Goal: Task Accomplishment & Management: Complete application form

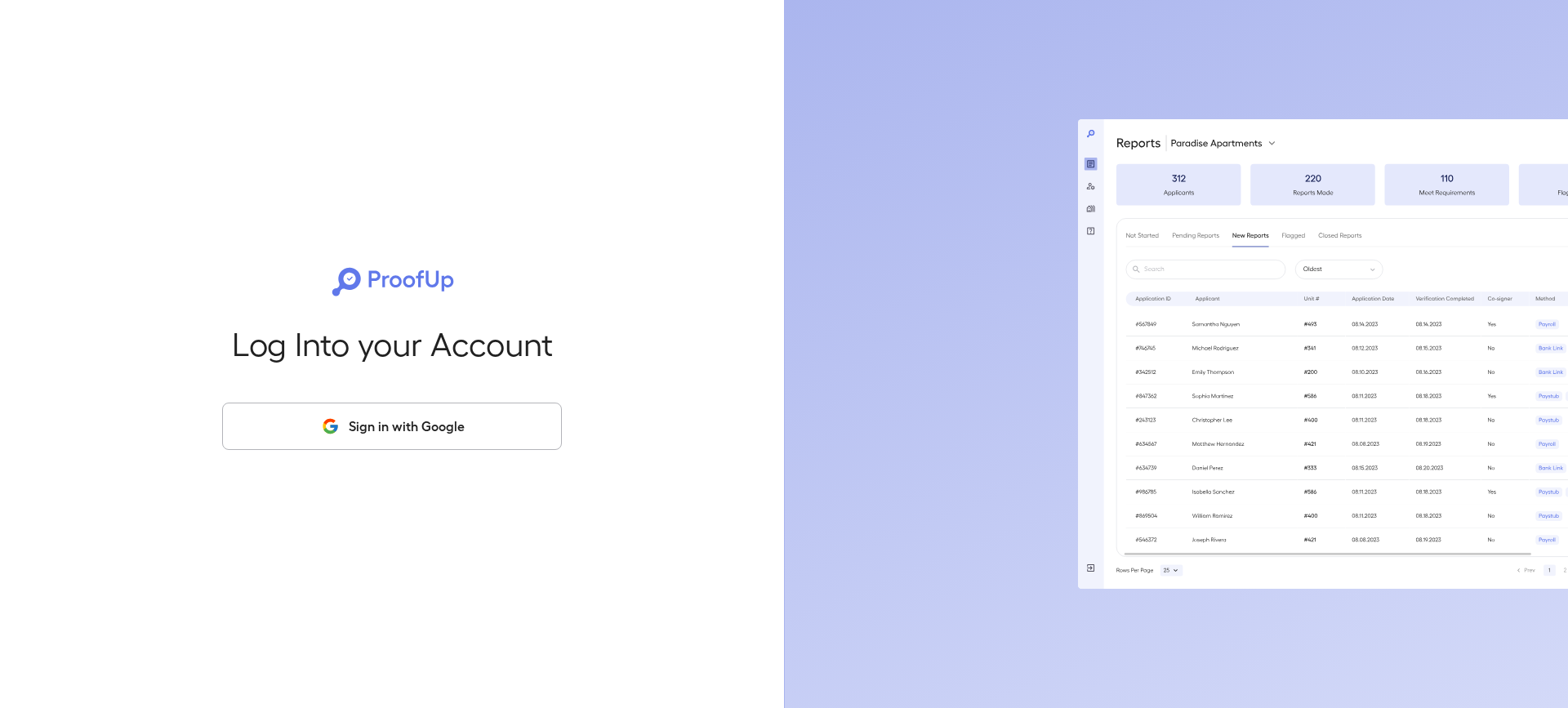
click at [472, 421] on button "Sign in with Google" at bounding box center [392, 425] width 339 height 47
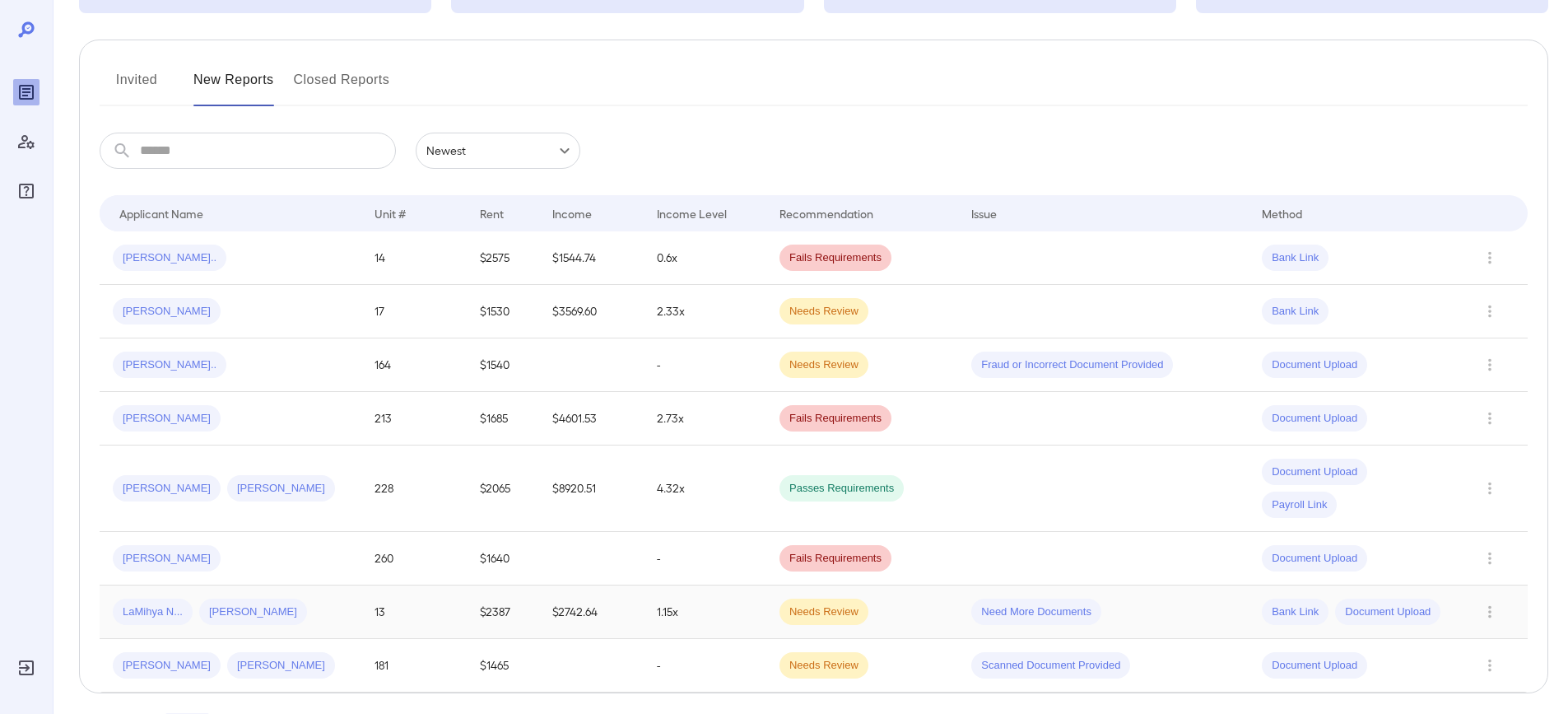
scroll to position [230, 0]
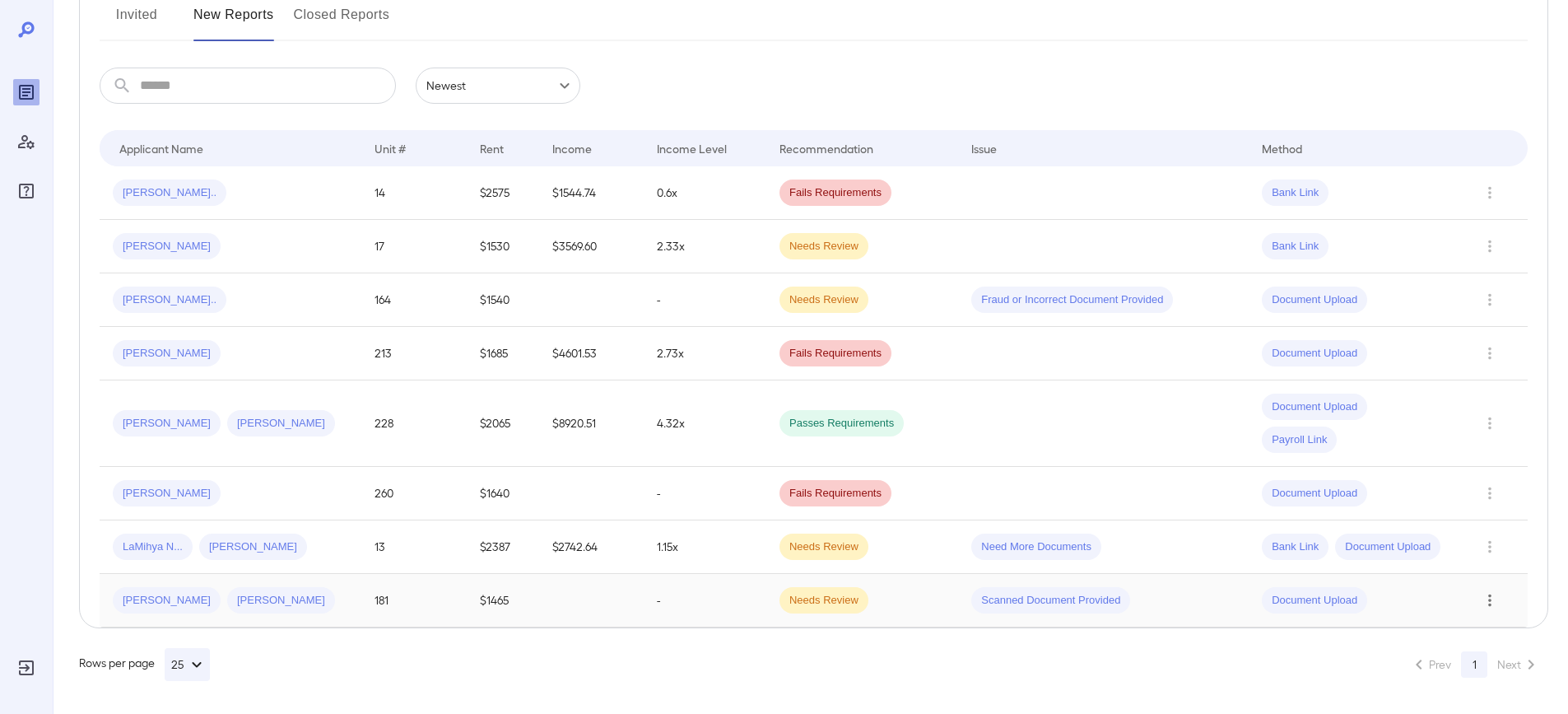
click at [1486, 602] on icon "Row Actions" at bounding box center [1490, 600] width 18 height 20
click at [1485, 658] on li "Close Report" at bounding box center [1502, 654] width 130 height 26
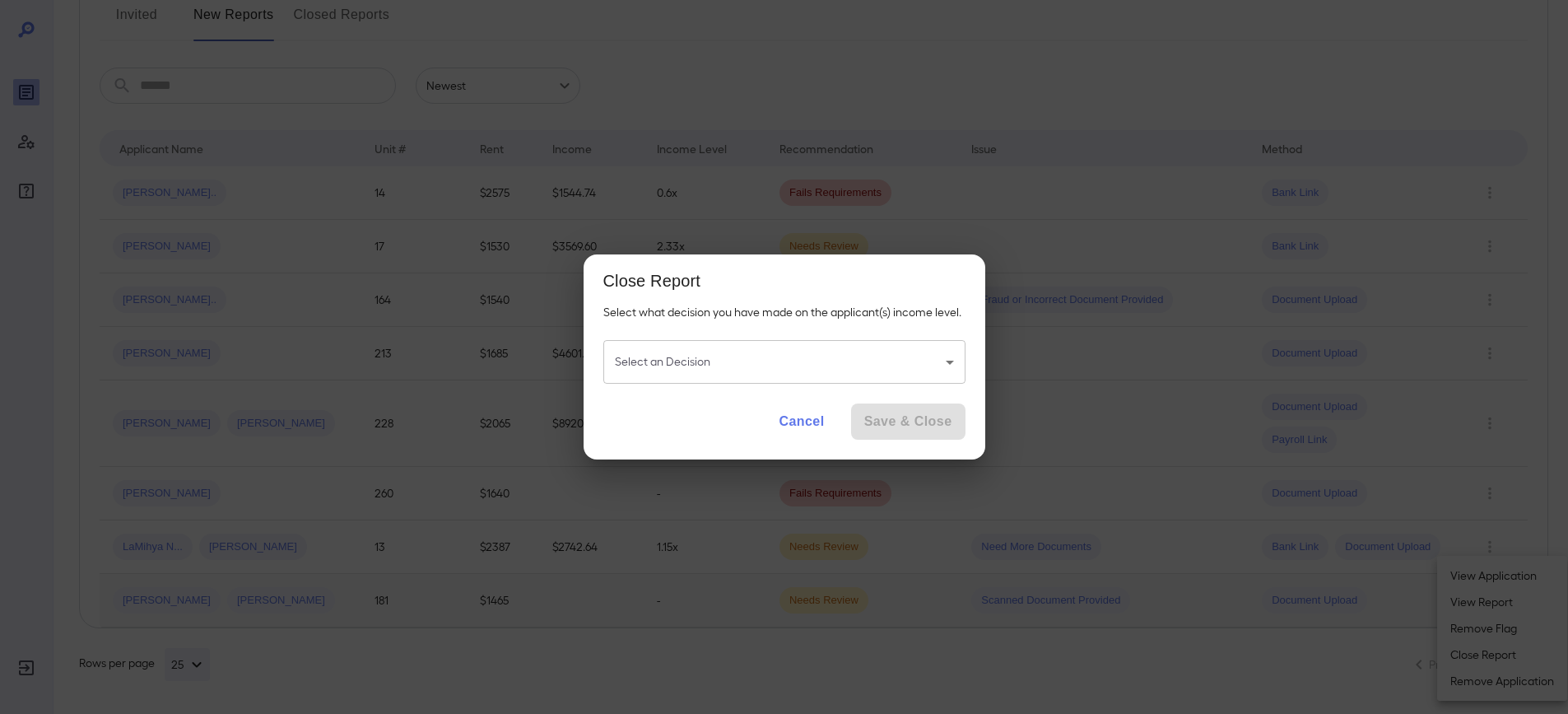
click at [650, 349] on body "**********" at bounding box center [784, 127] width 1568 height 714
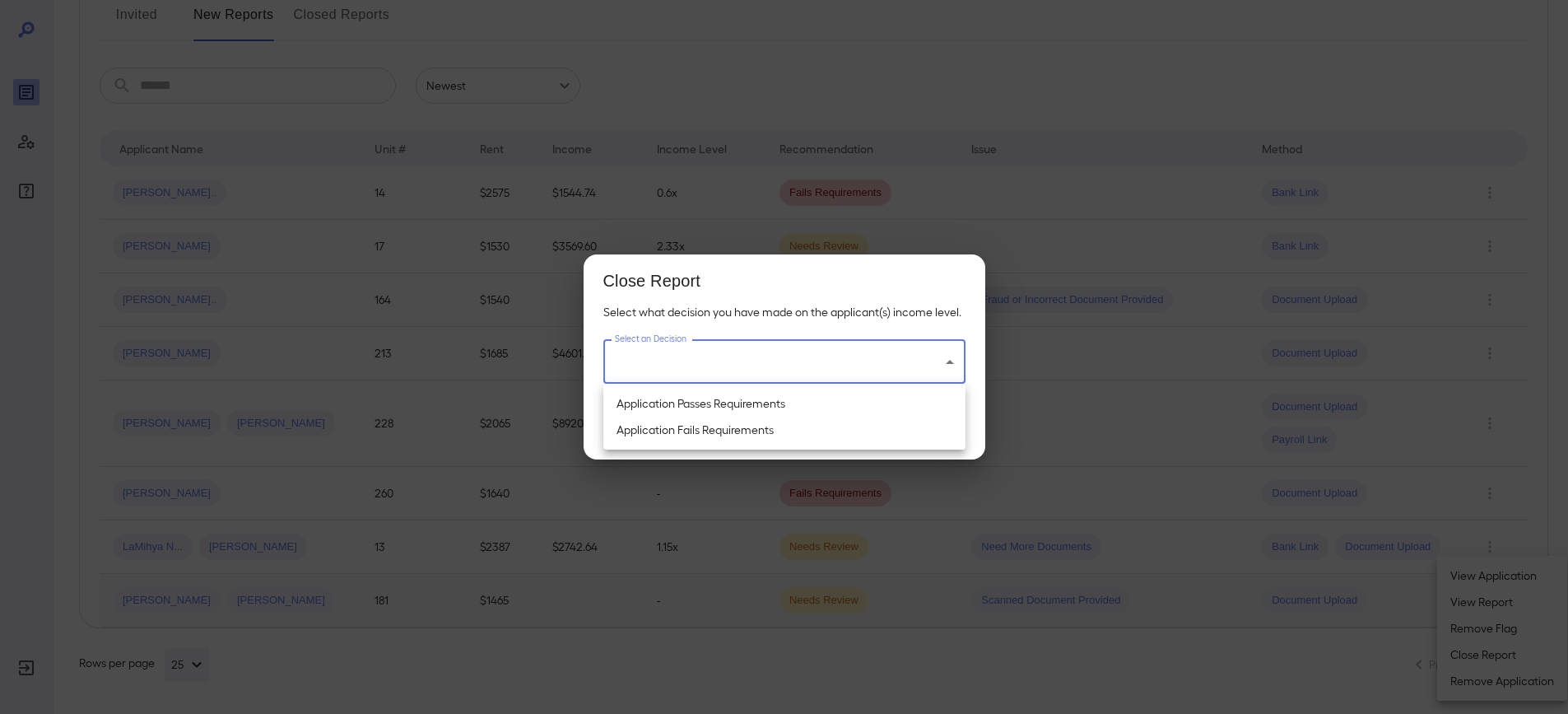
click at [757, 408] on li "Application Passes Requirements" at bounding box center [785, 404] width 363 height 26
type input "**********"
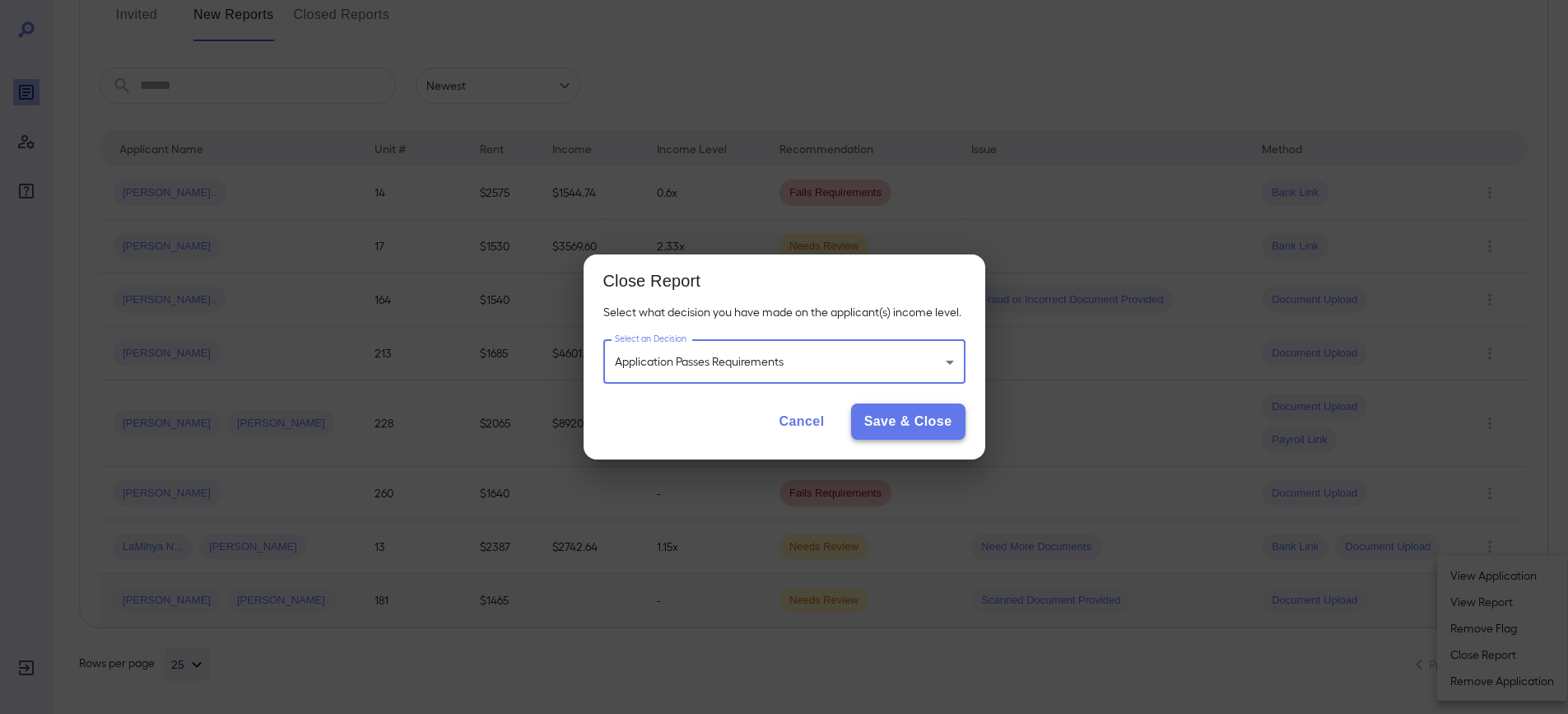
click at [919, 432] on button "Save & Close" at bounding box center [908, 421] width 114 height 36
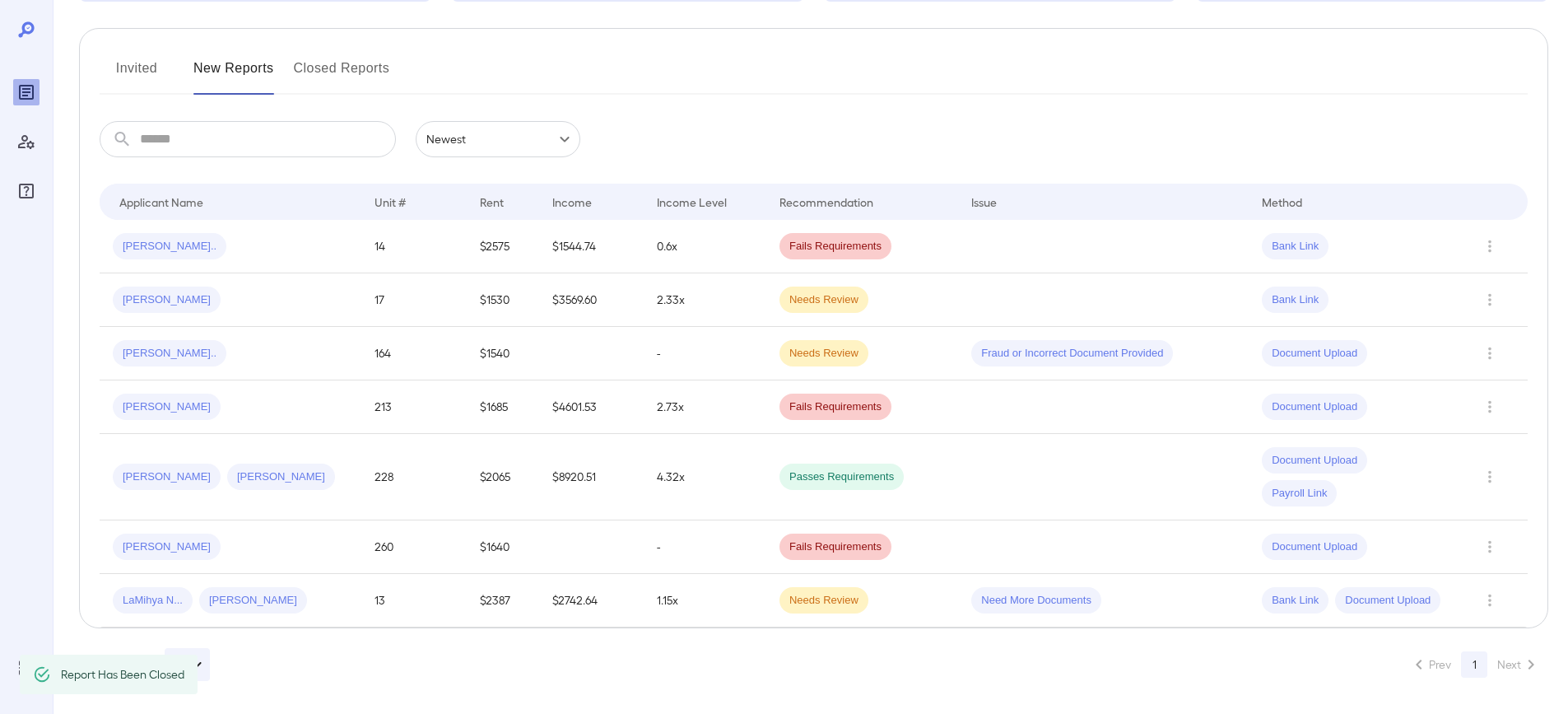
scroll to position [176, 0]
click at [1493, 602] on icon "Row Actions" at bounding box center [1490, 600] width 18 height 20
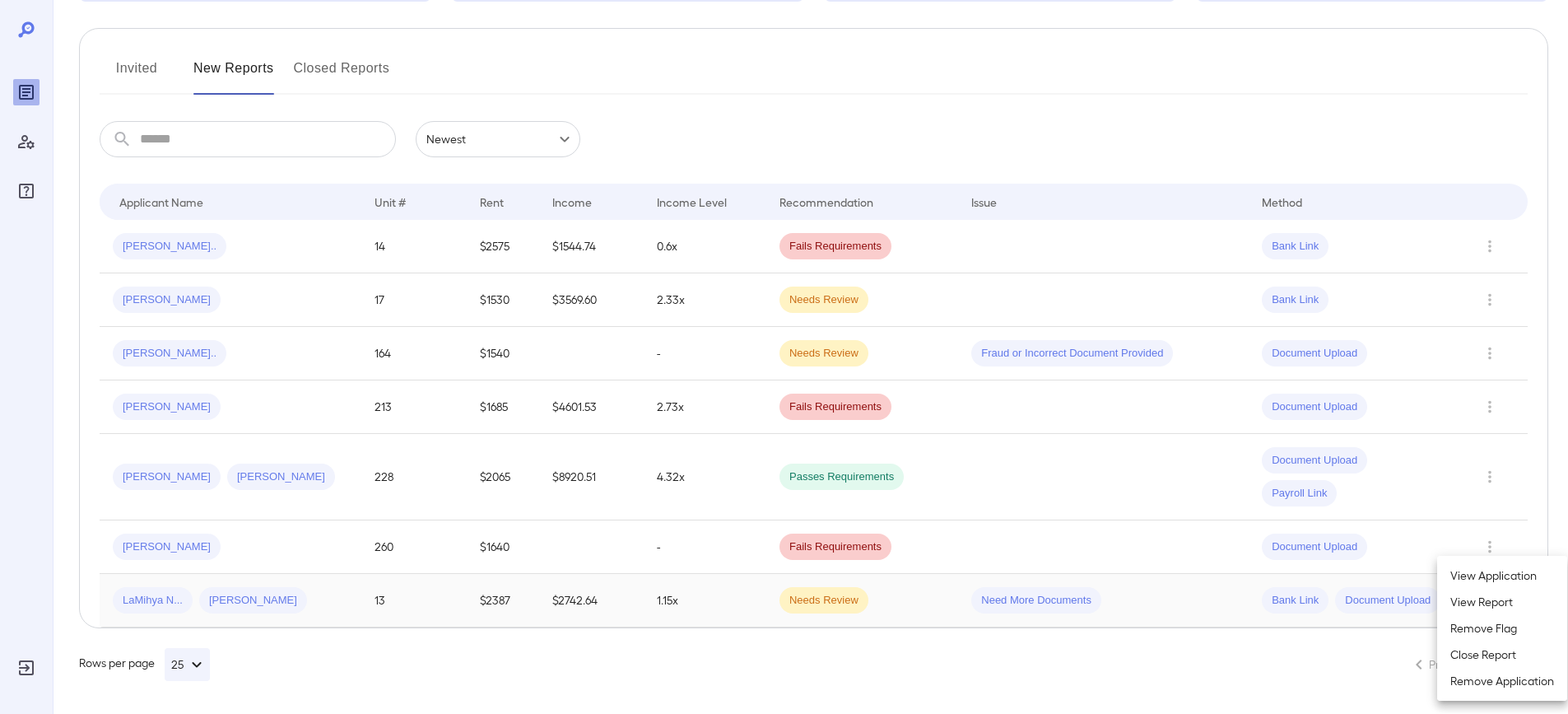
click at [1479, 620] on li "Remove Flag" at bounding box center [1502, 628] width 130 height 26
click at [1482, 654] on li "Close Report" at bounding box center [1502, 654] width 130 height 26
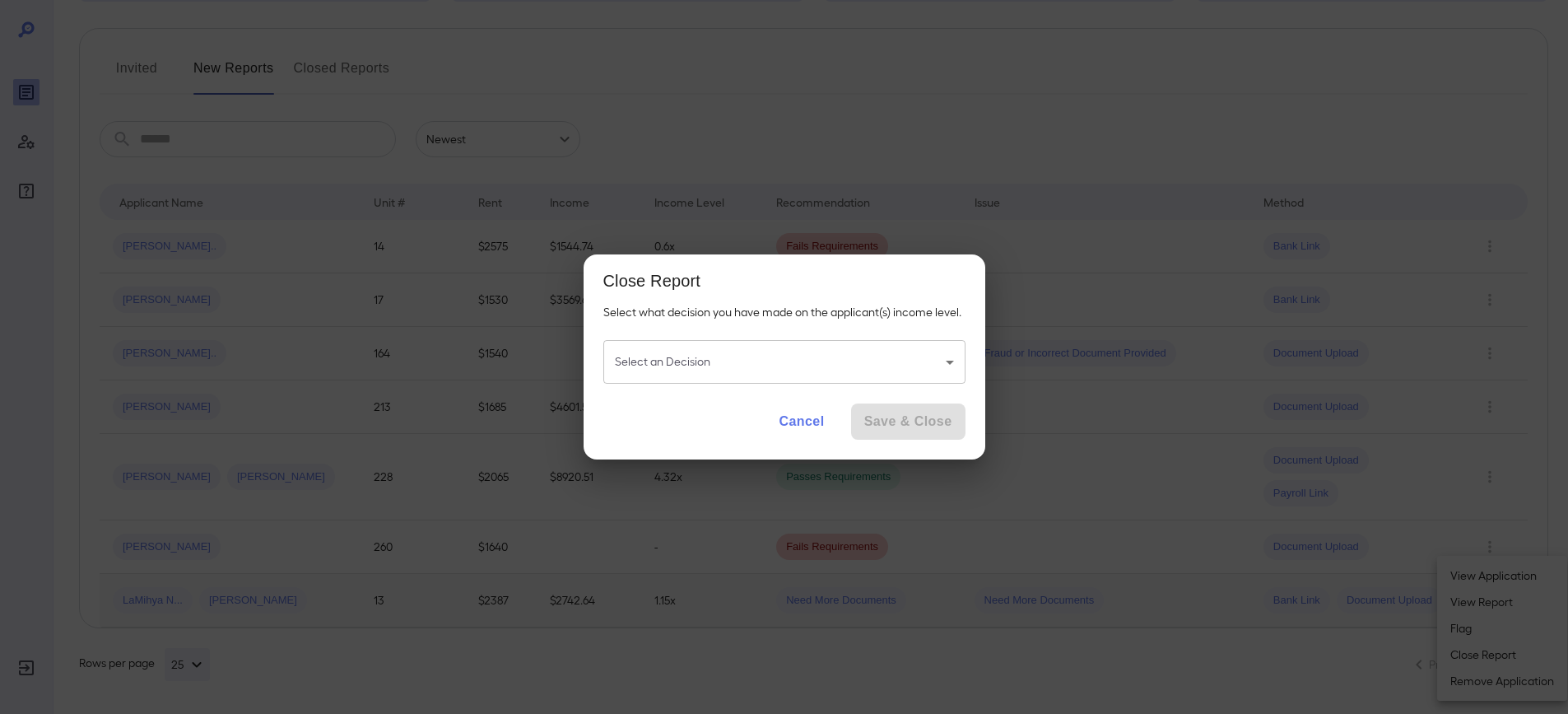
click at [894, 365] on body "**********" at bounding box center [784, 181] width 1568 height 714
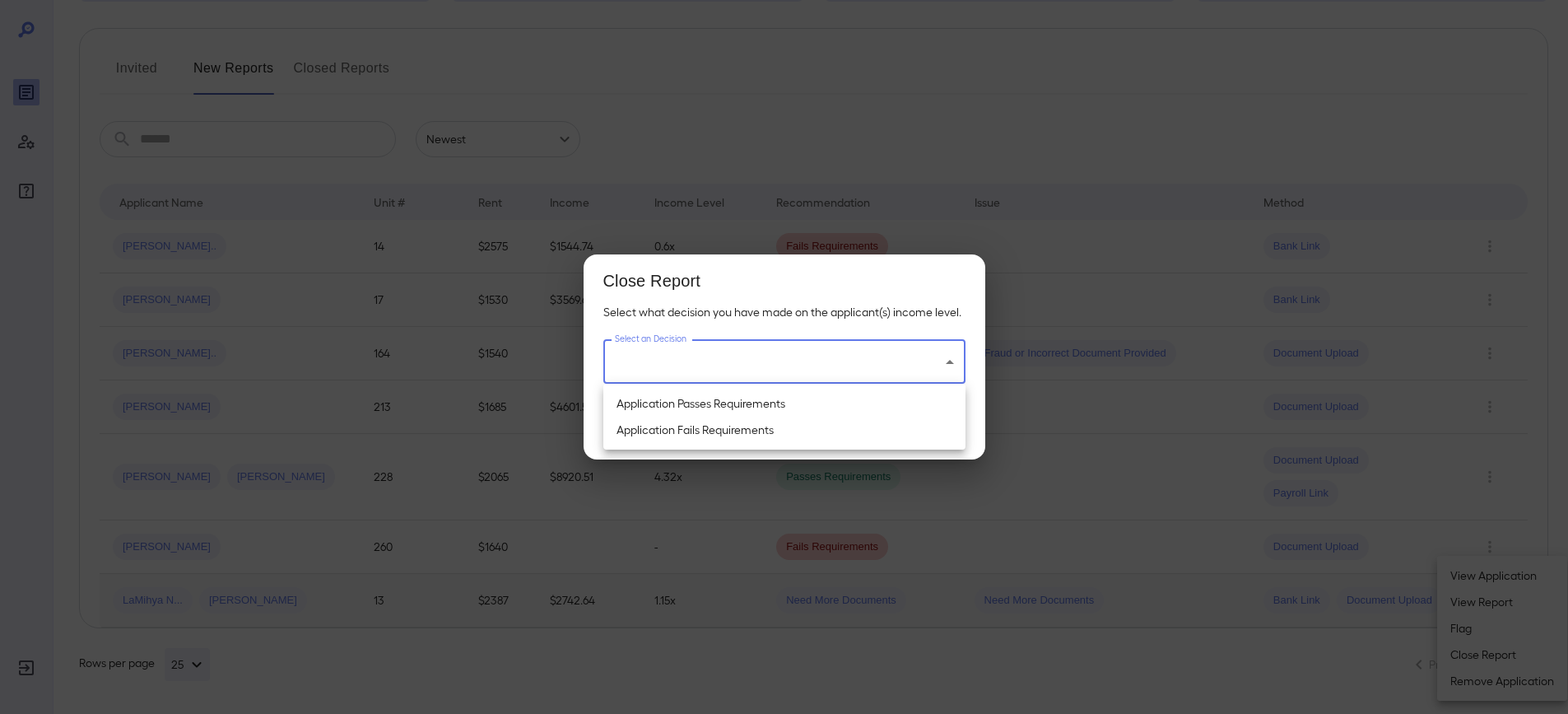
click at [776, 408] on li "Application Passes Requirements" at bounding box center [785, 404] width 363 height 26
type input "**********"
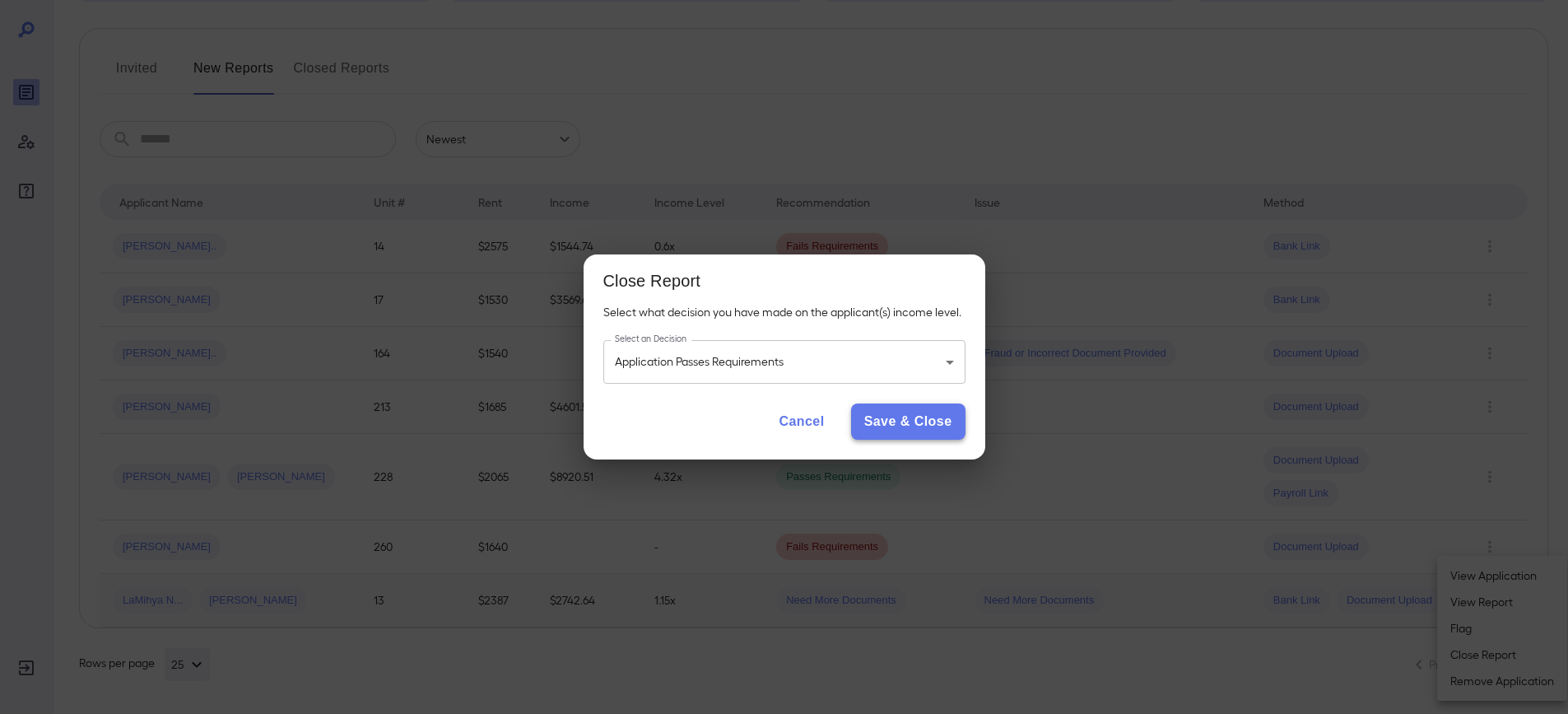
click at [857, 420] on button "Save & Close" at bounding box center [908, 421] width 114 height 36
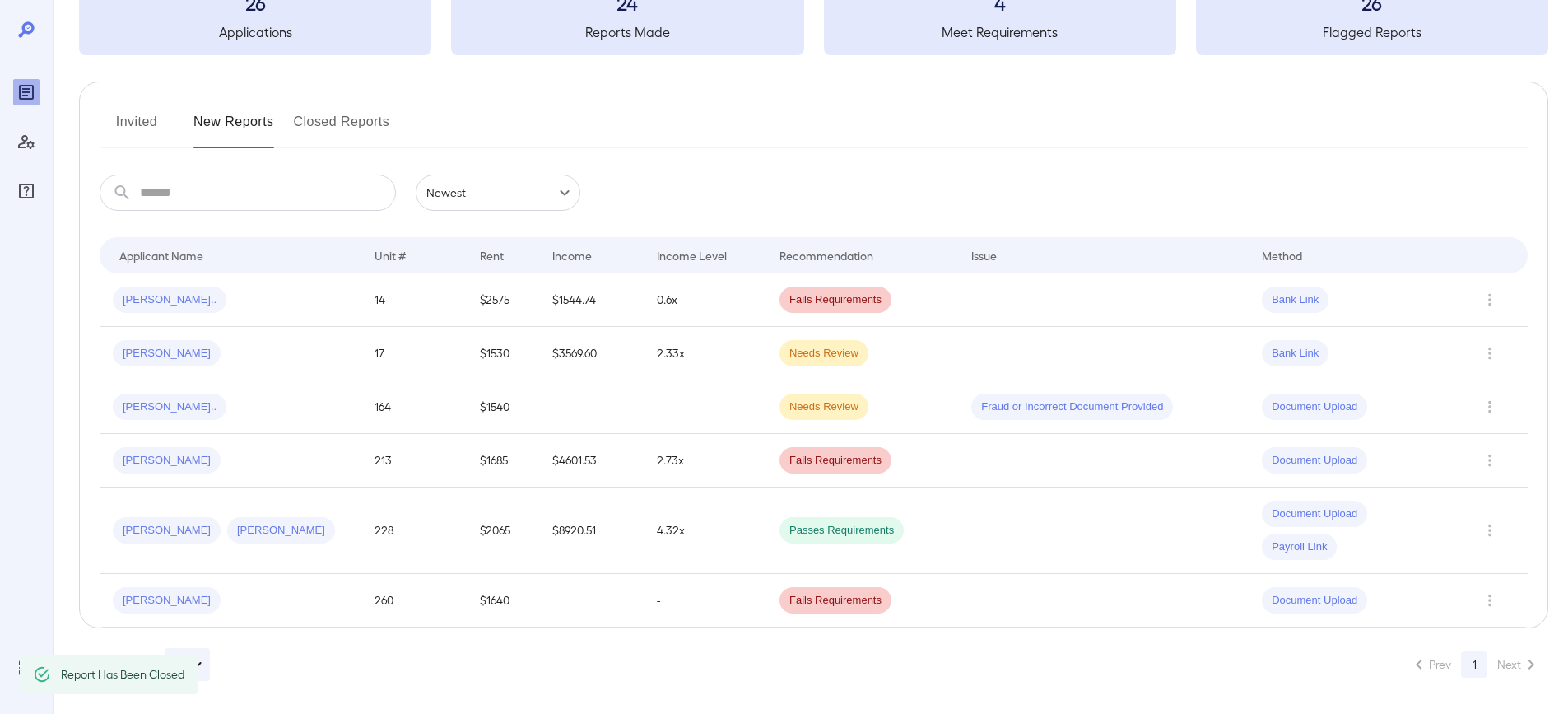
scroll to position [122, 0]
click at [301, 529] on div "[PERSON_NAME] [PERSON_NAME]" at bounding box center [231, 530] width 235 height 26
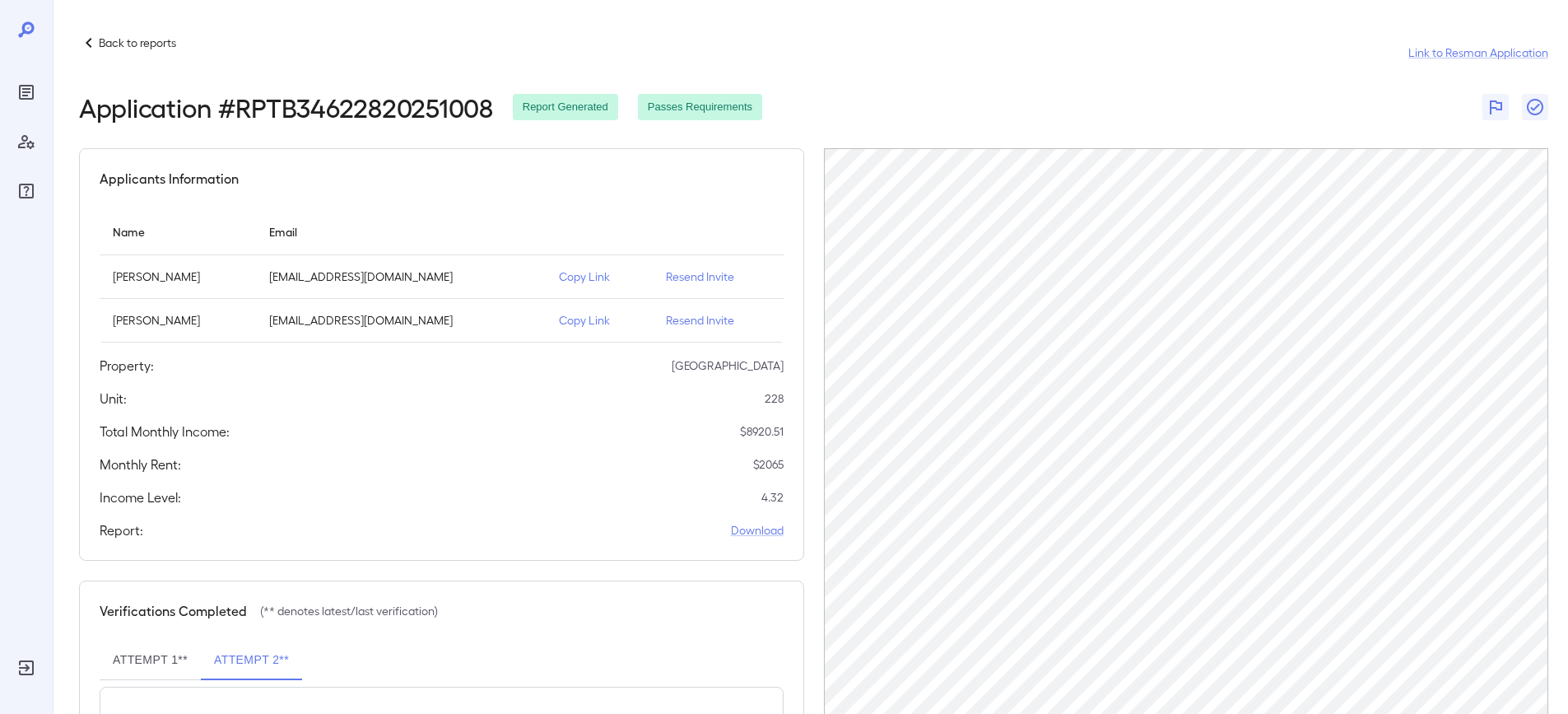
scroll to position [73, 0]
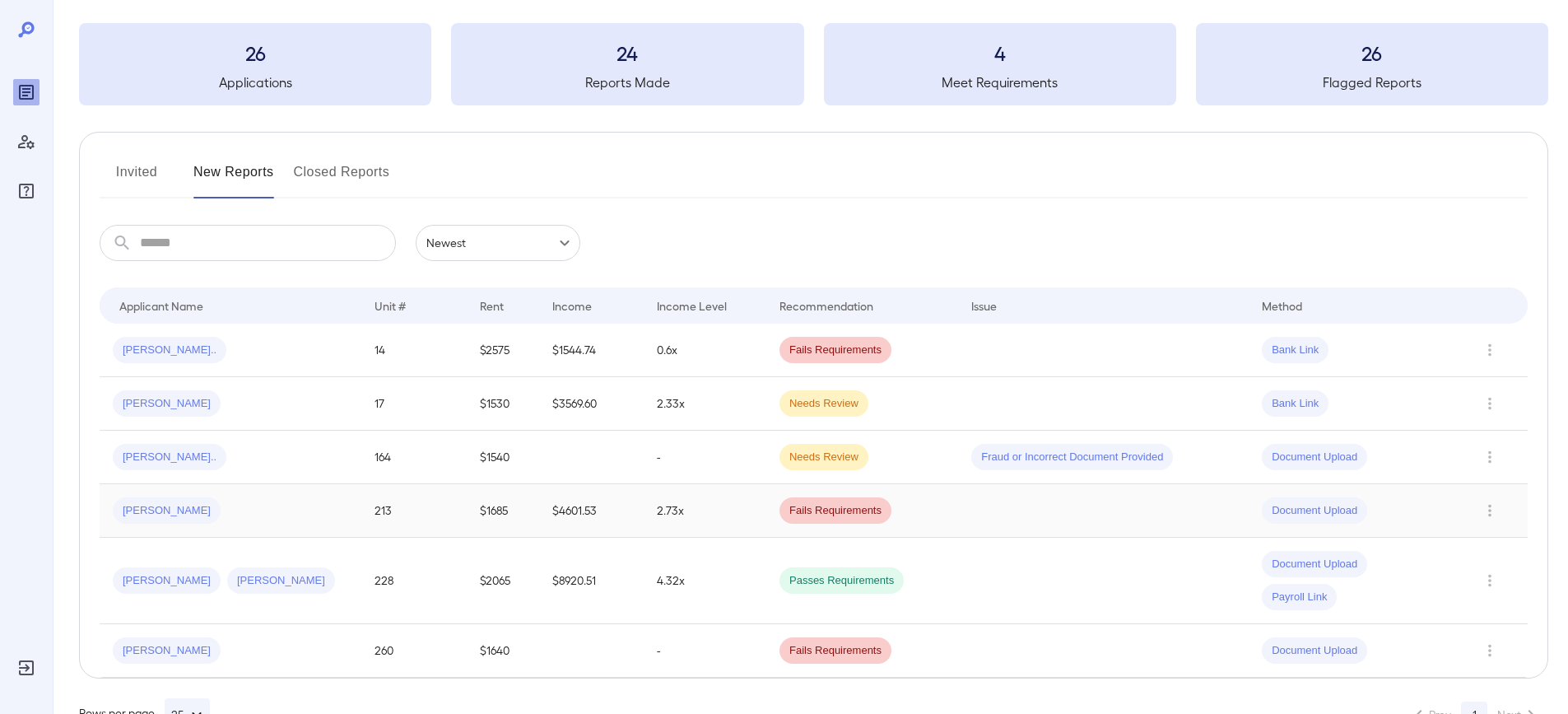
click at [277, 502] on div "[PERSON_NAME]" at bounding box center [231, 510] width 235 height 26
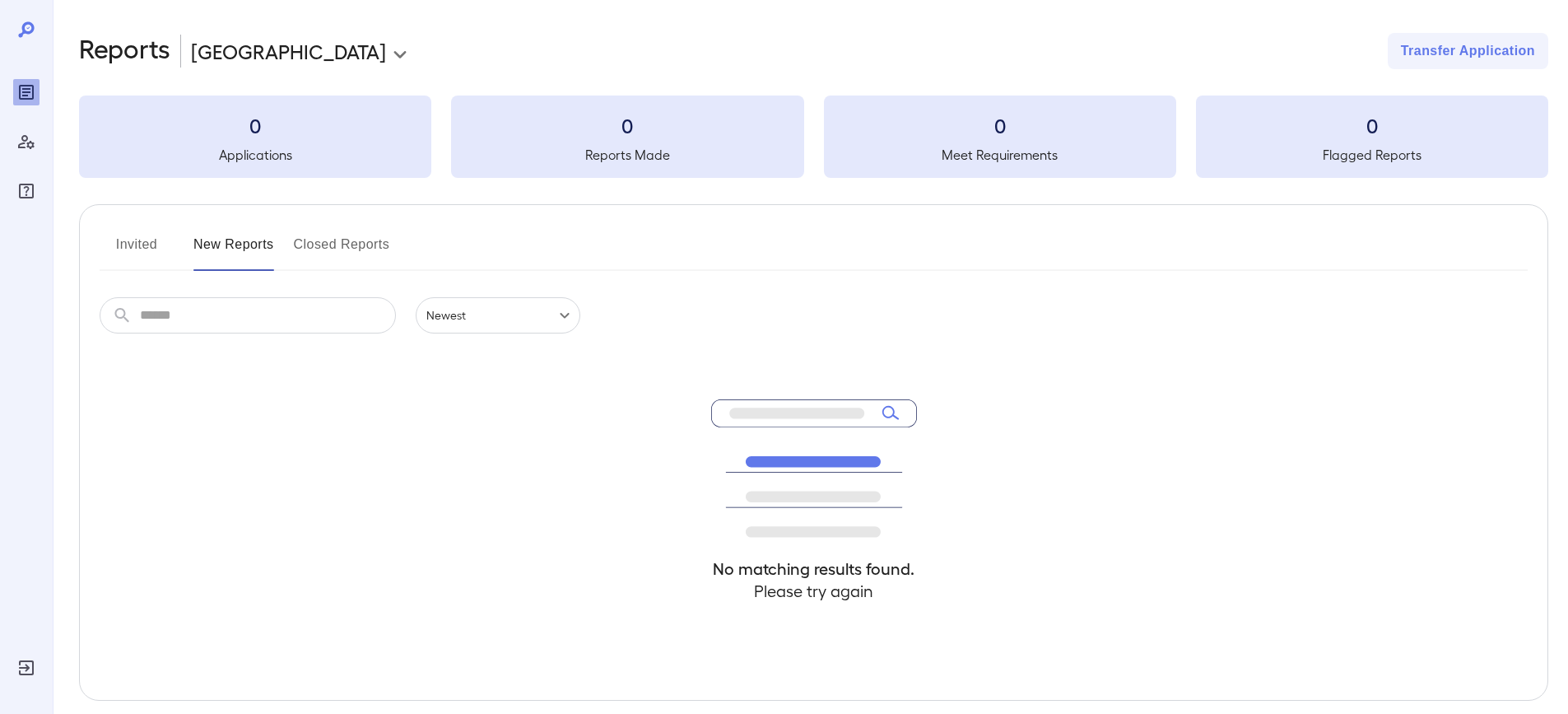
scroll to position [73, 0]
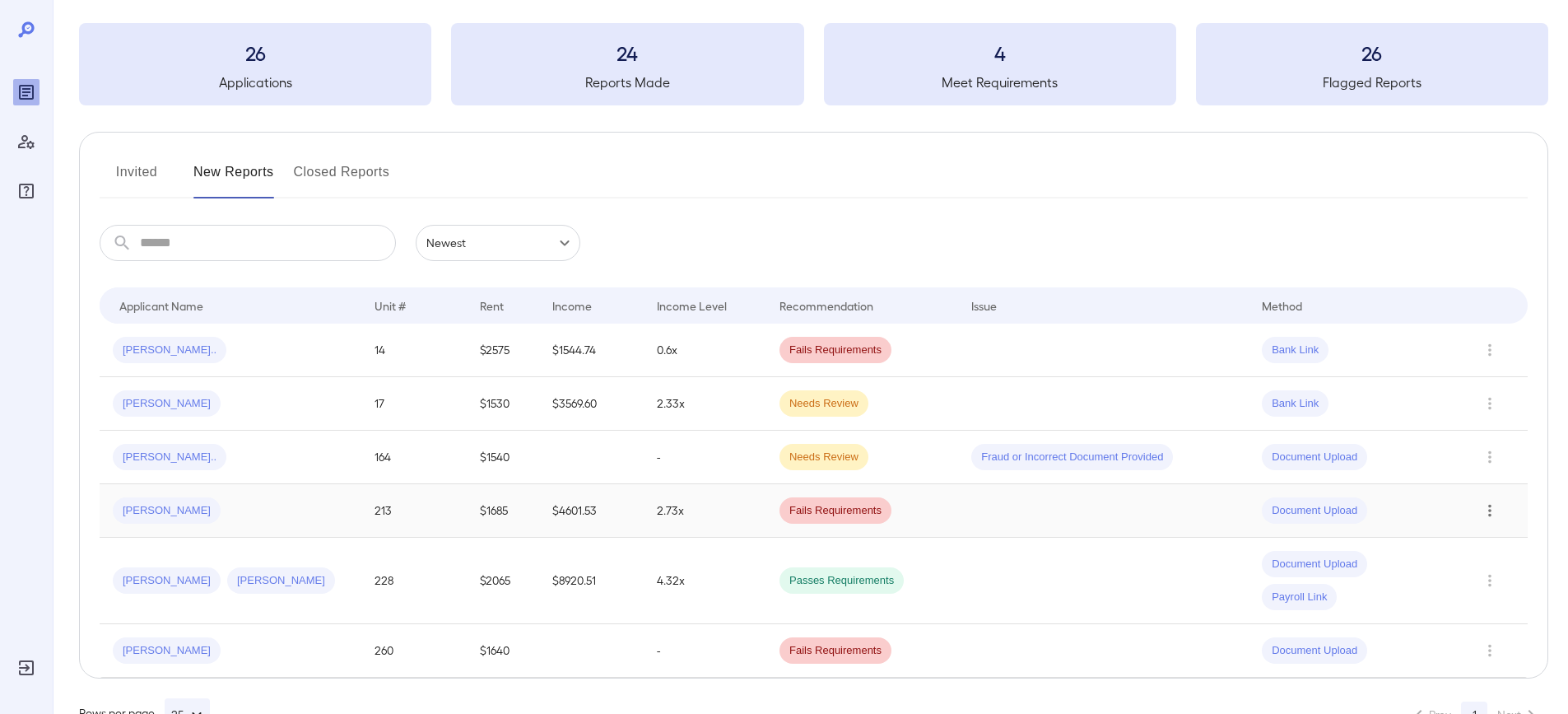
click at [1499, 507] on button "Row Actions" at bounding box center [1490, 510] width 26 height 26
click at [1501, 622] on li "Close Report" at bounding box center [1502, 622] width 130 height 26
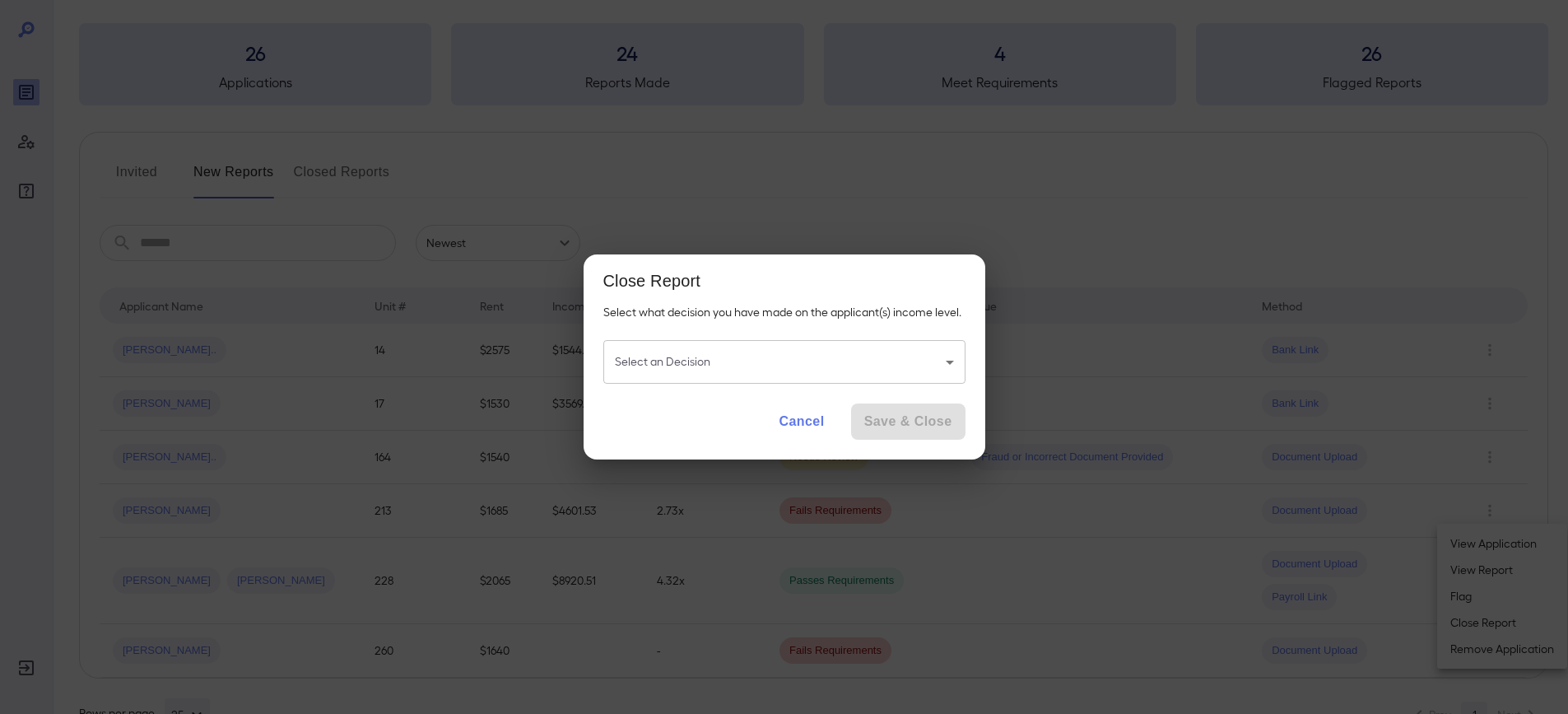
click at [936, 354] on body "**********" at bounding box center [784, 284] width 1568 height 714
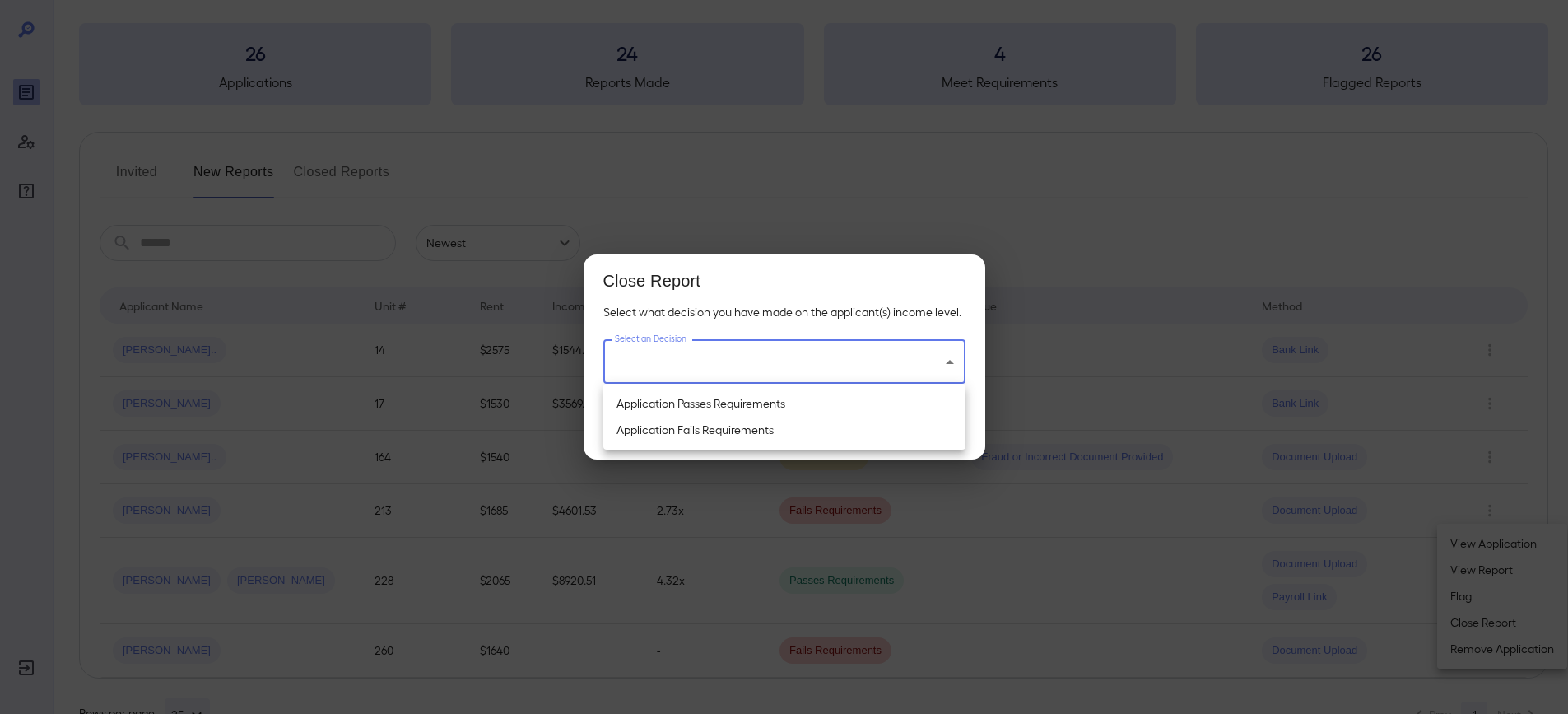
click at [794, 394] on li "Application Passes Requirements" at bounding box center [785, 404] width 363 height 26
type input "**********"
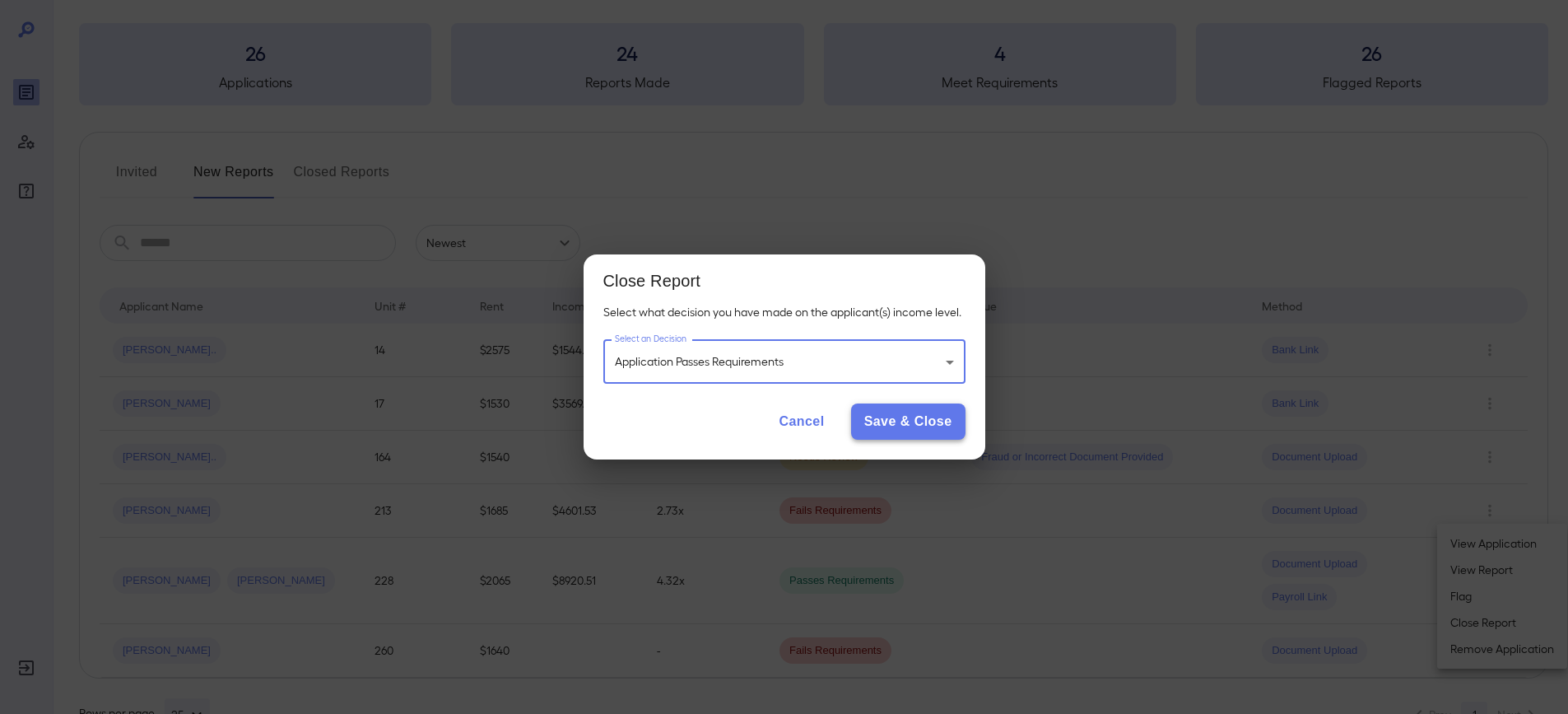
click at [905, 425] on button "Save & Close" at bounding box center [908, 421] width 114 height 36
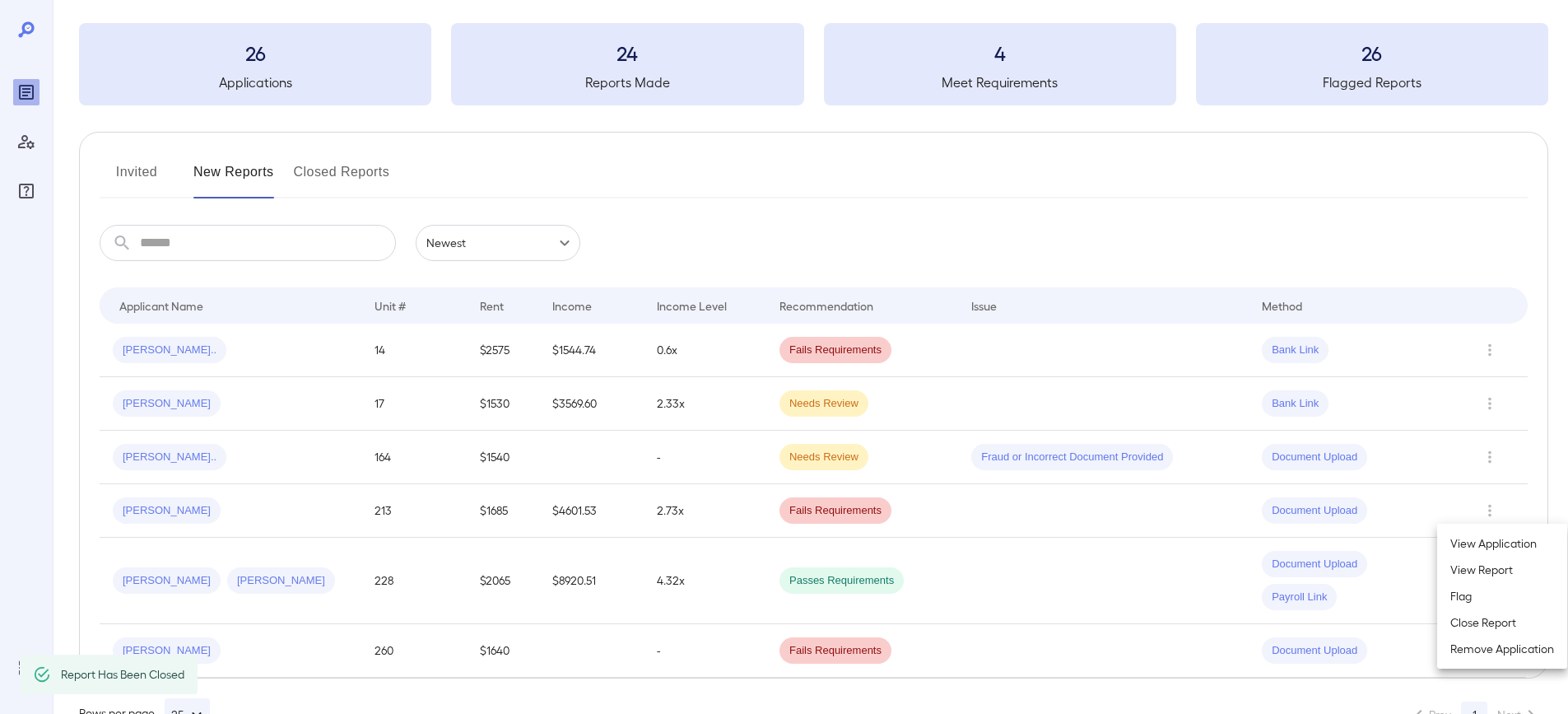
scroll to position [69, 0]
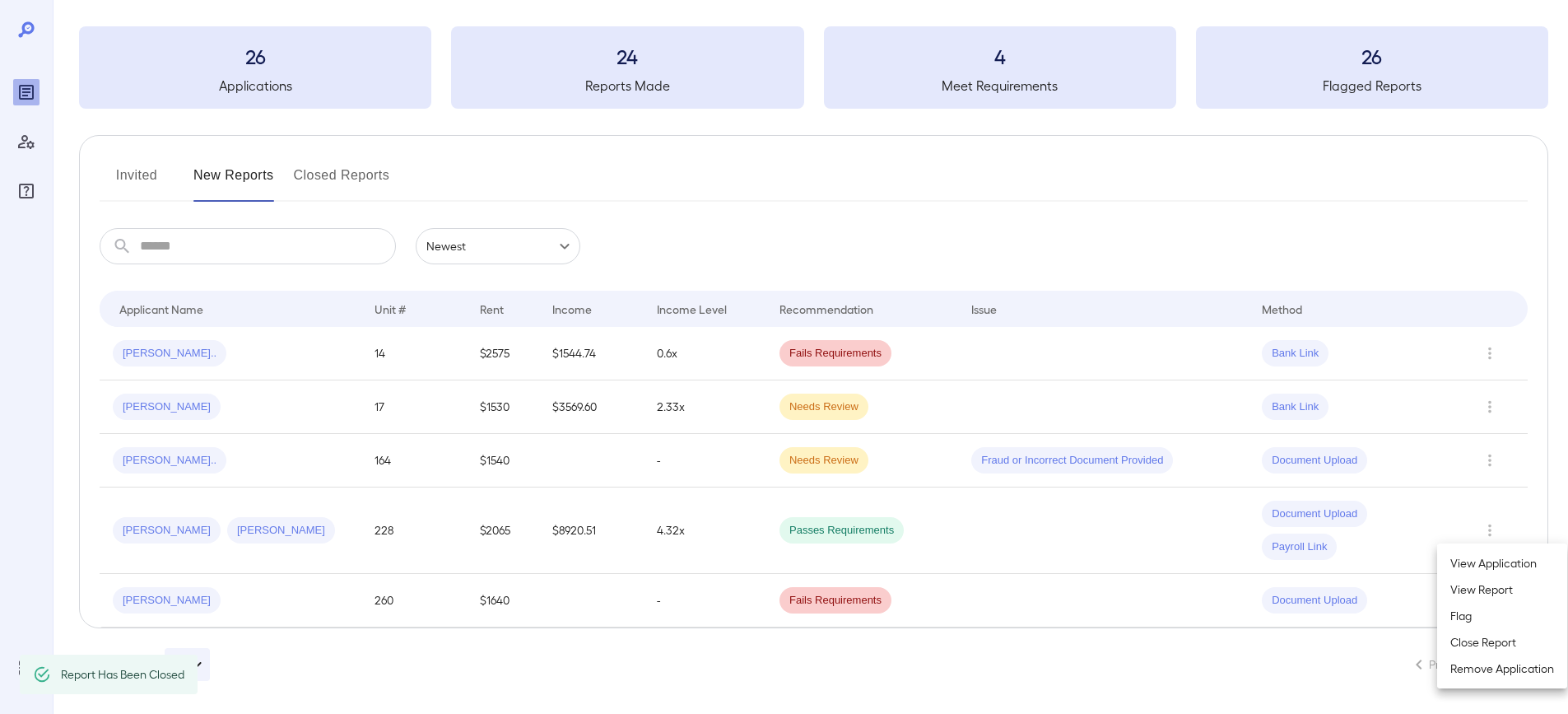
click at [1495, 460] on div at bounding box center [784, 357] width 1568 height 714
click at [1490, 459] on icon "Row Actions" at bounding box center [1490, 460] width 18 height 20
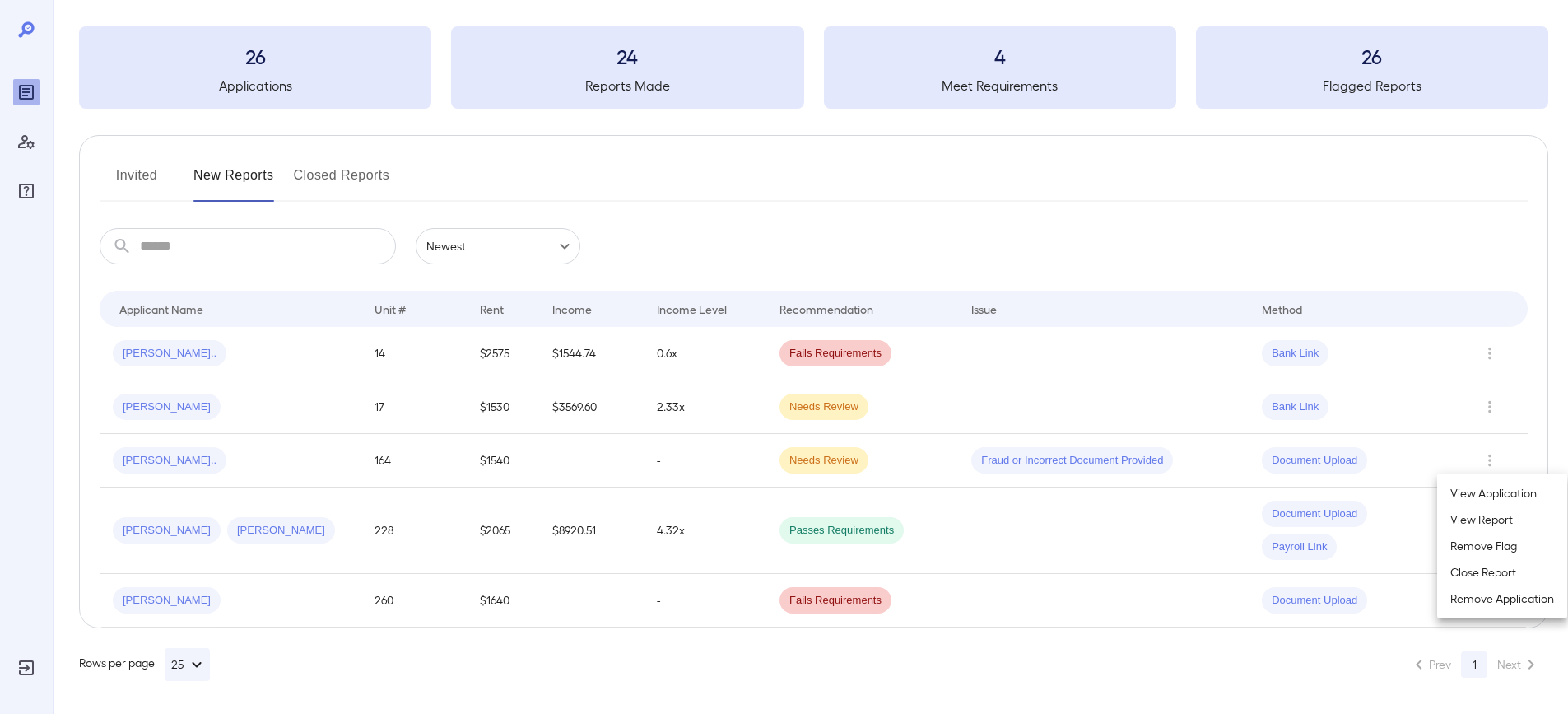
click at [1473, 570] on li "Close Report" at bounding box center [1502, 572] width 130 height 26
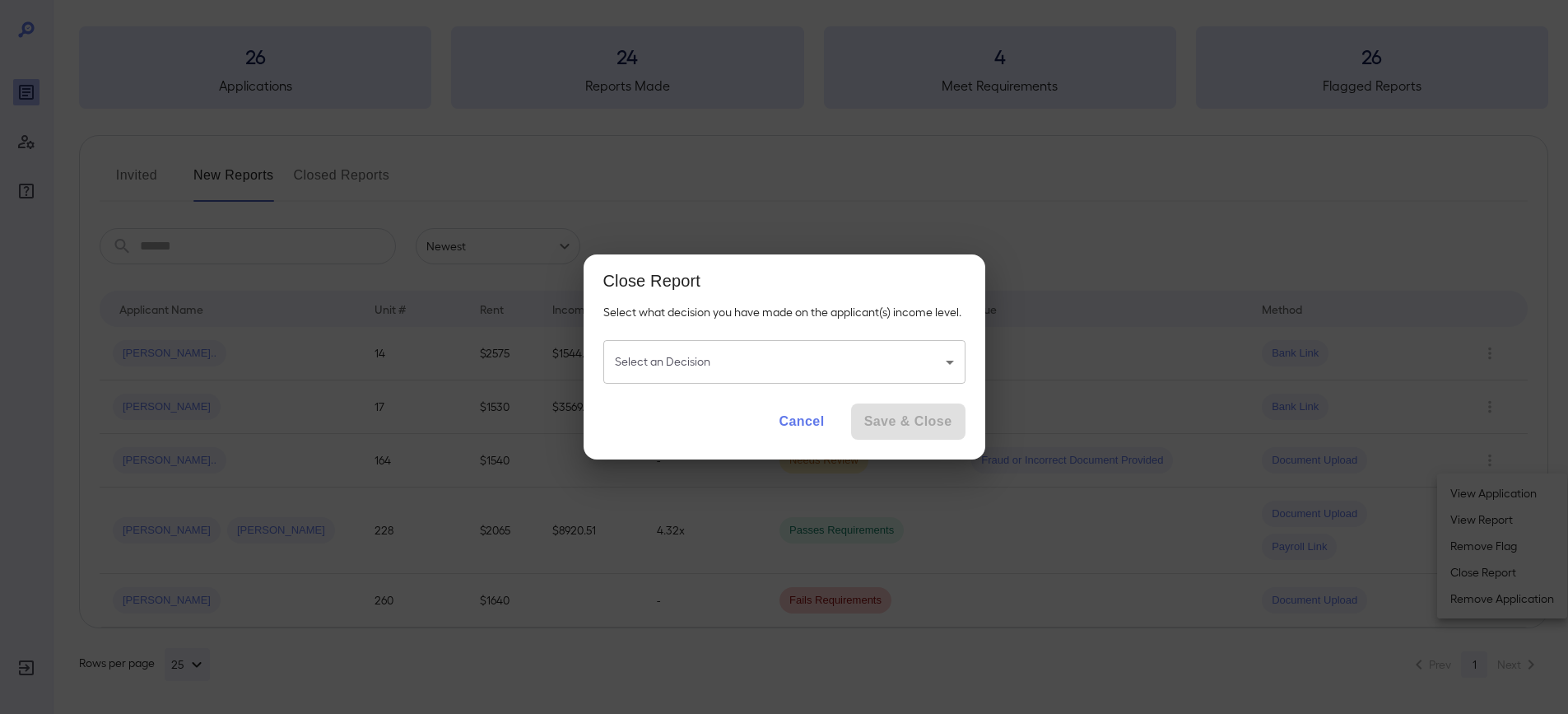
click at [956, 349] on body "**********" at bounding box center [784, 288] width 1568 height 714
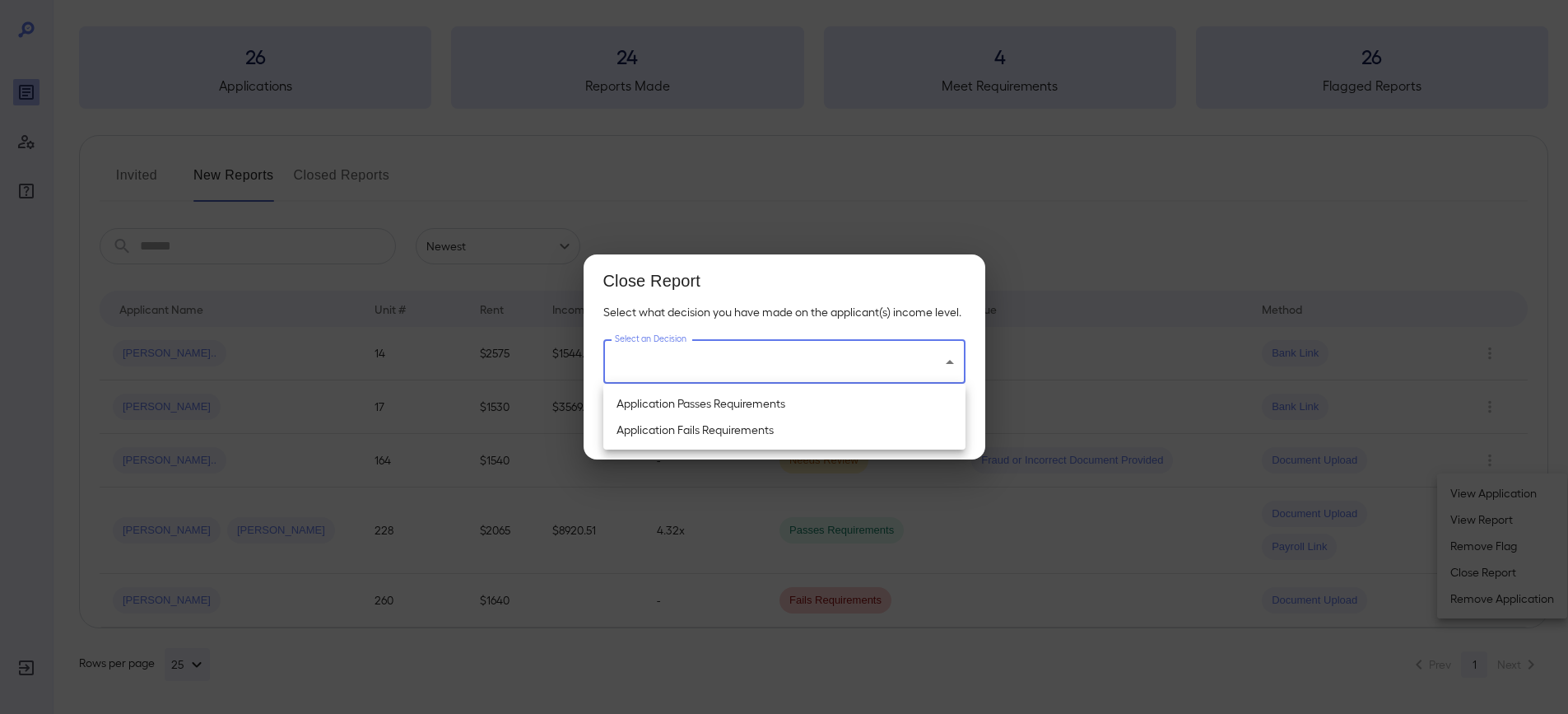
click at [868, 397] on li "Application Passes Requirements" at bounding box center [785, 404] width 363 height 26
type input "**********"
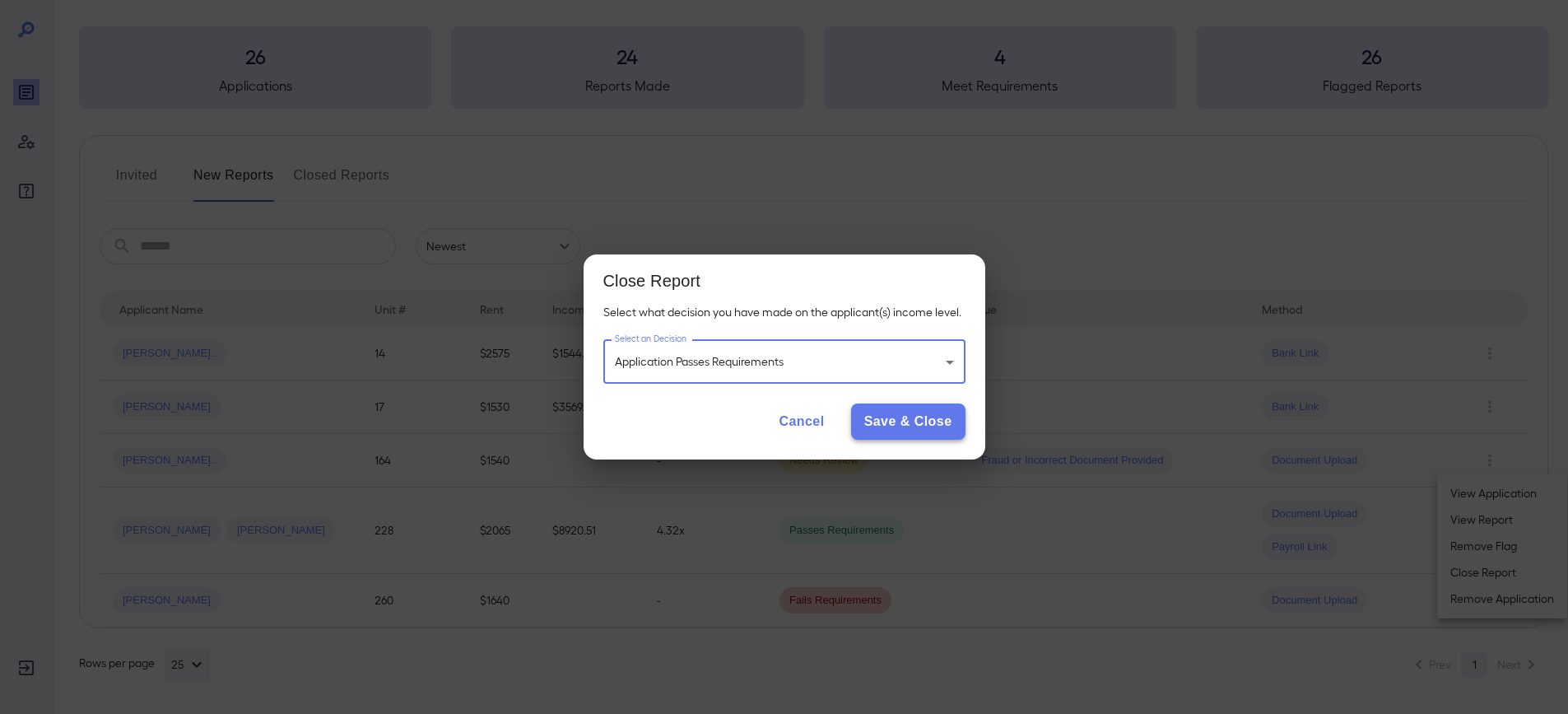
click at [895, 429] on button "Save & Close" at bounding box center [908, 421] width 114 height 36
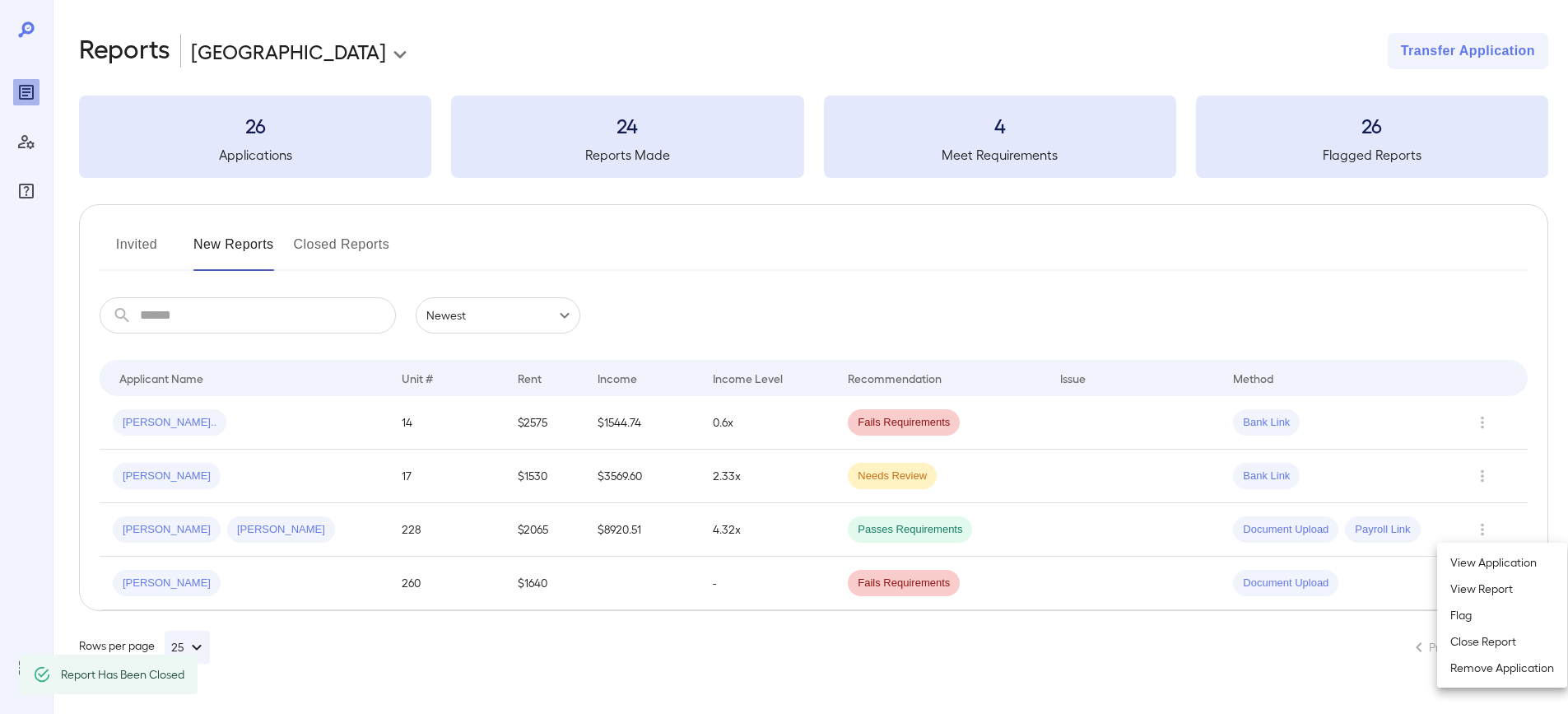
scroll to position [0, 0]
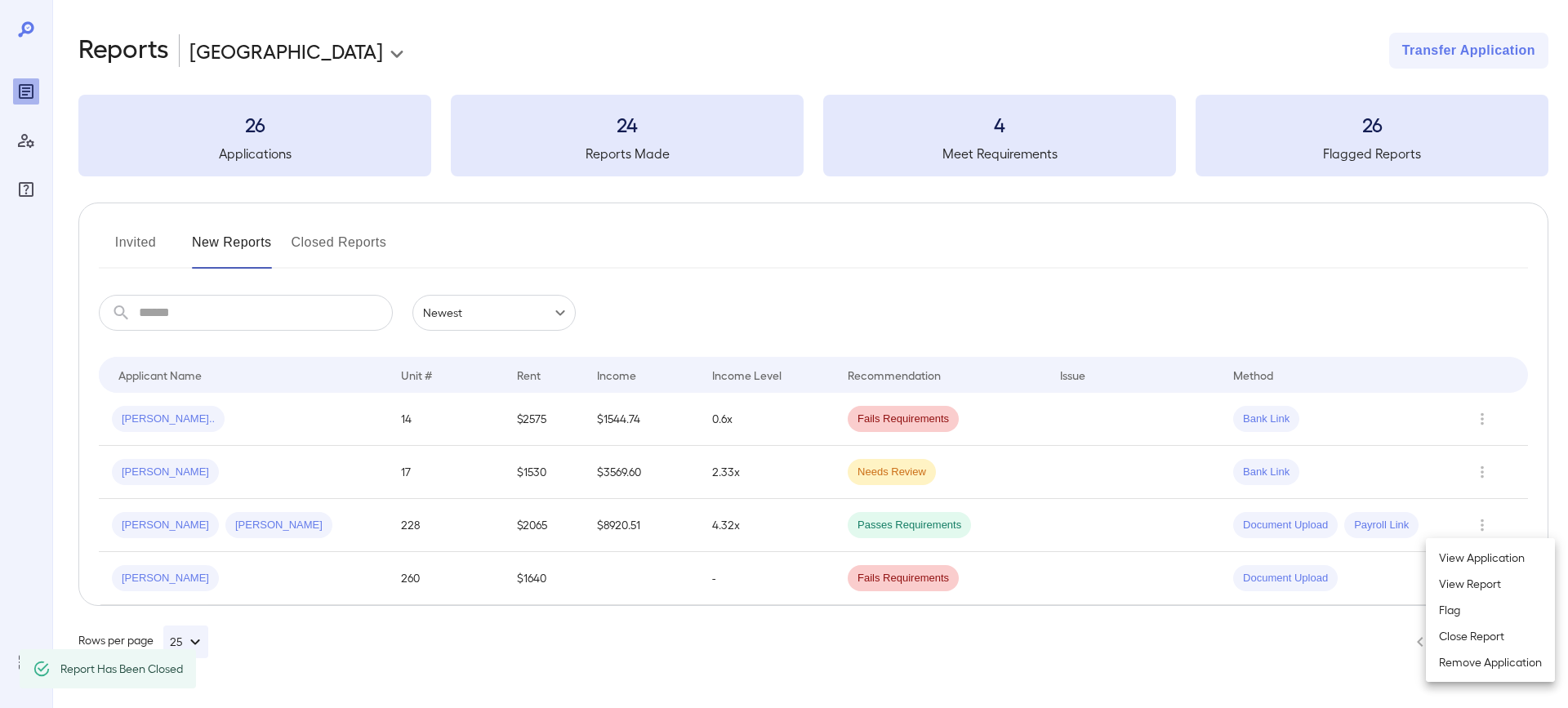
click at [258, 427] on div at bounding box center [784, 354] width 1568 height 708
click at [139, 412] on span "[PERSON_NAME].." at bounding box center [169, 419] width 113 height 16
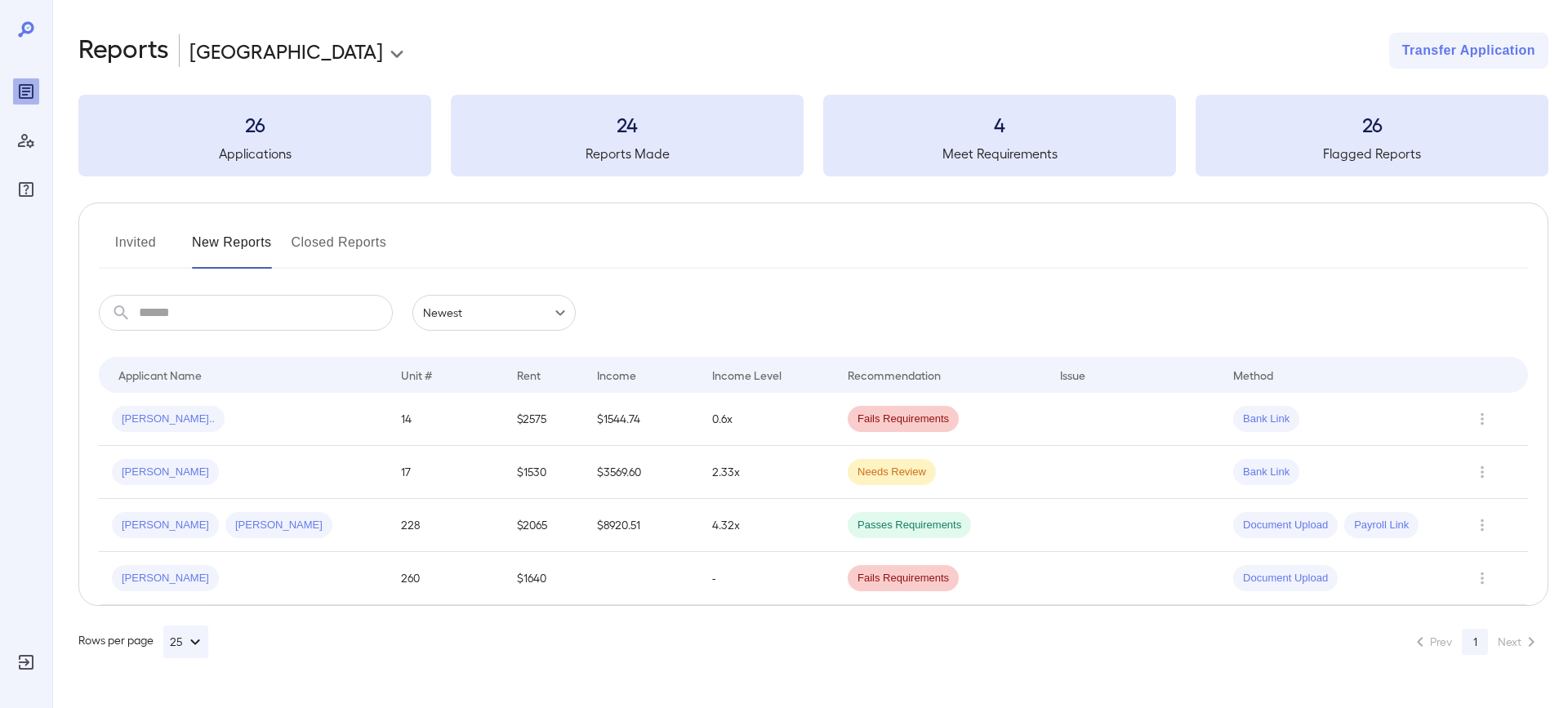
click at [127, 237] on button "Invited" at bounding box center [135, 249] width 73 height 39
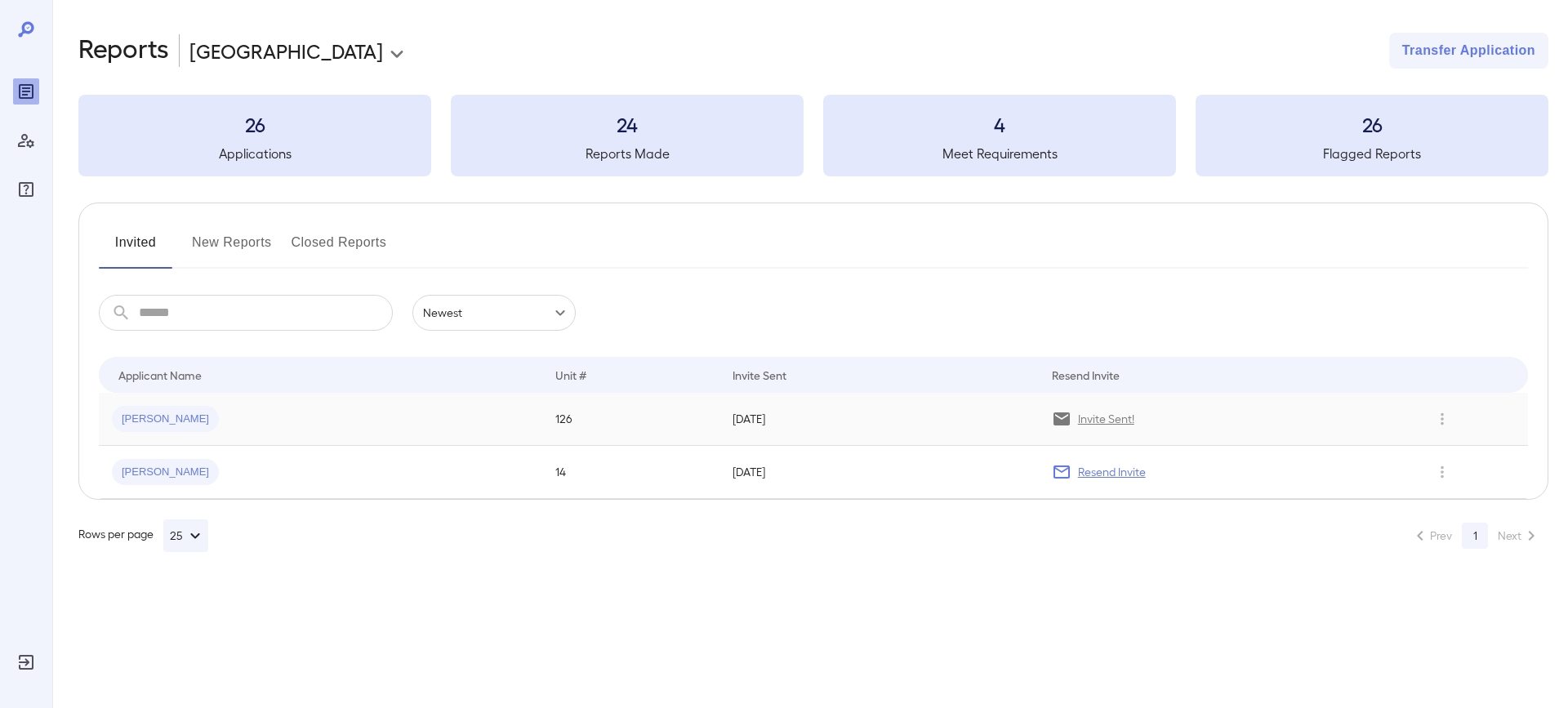
click at [433, 402] on td "[PERSON_NAME]" at bounding box center [321, 419] width 443 height 53
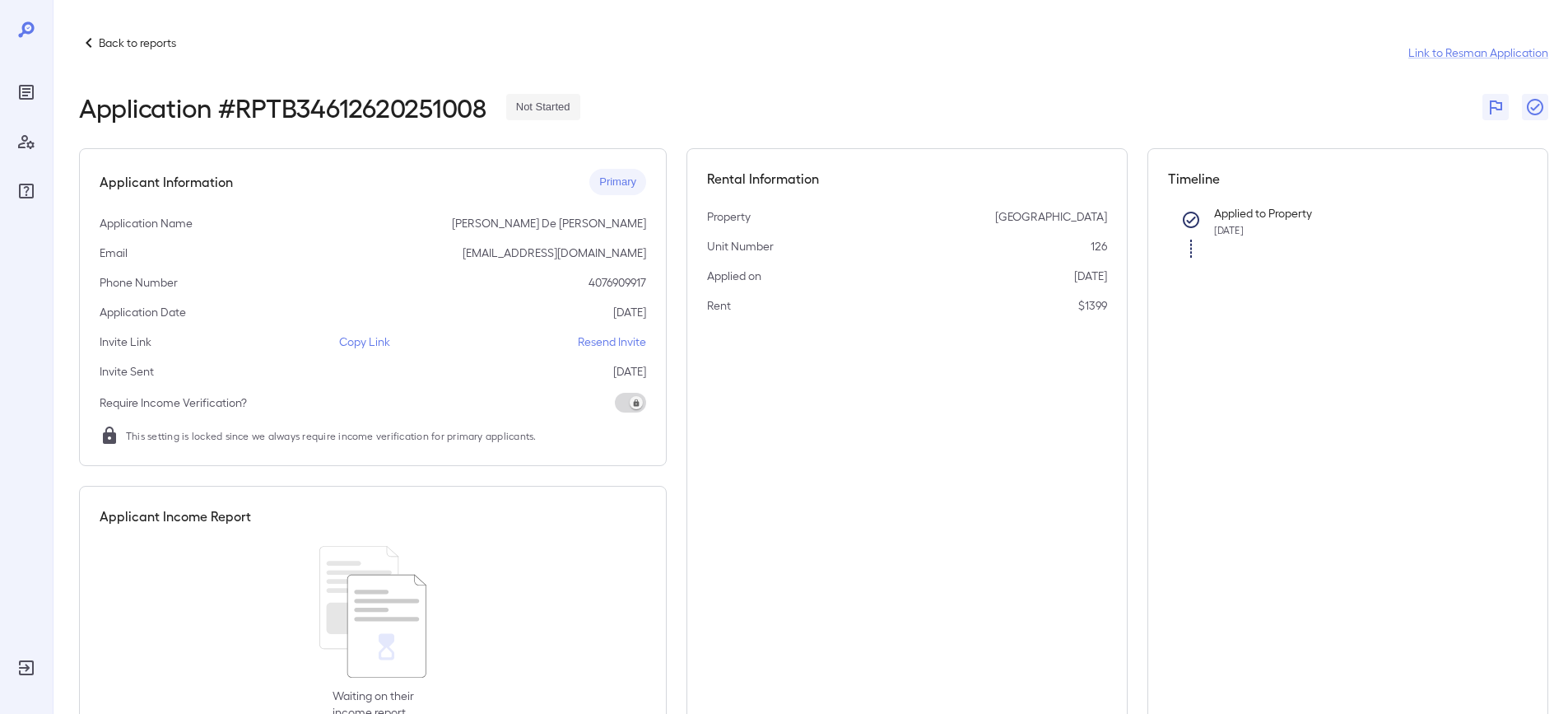
click at [125, 42] on p "Back to reports" at bounding box center [137, 43] width 78 height 17
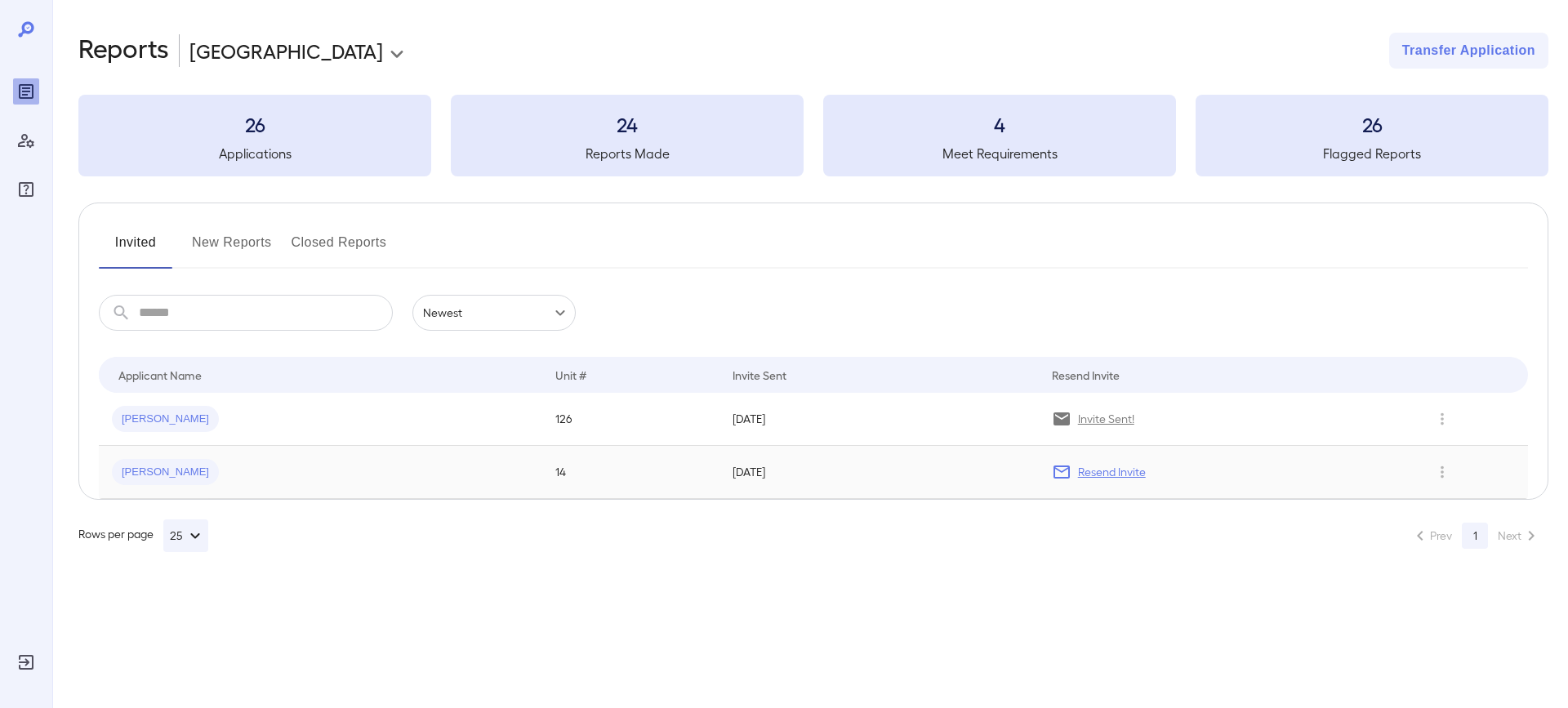
click at [364, 461] on div "[PERSON_NAME]" at bounding box center [321, 472] width 417 height 26
click at [1446, 474] on icon "Row Actions" at bounding box center [1442, 472] width 18 height 19
click at [1472, 525] on li "Remove Application" at bounding box center [1490, 530] width 129 height 26
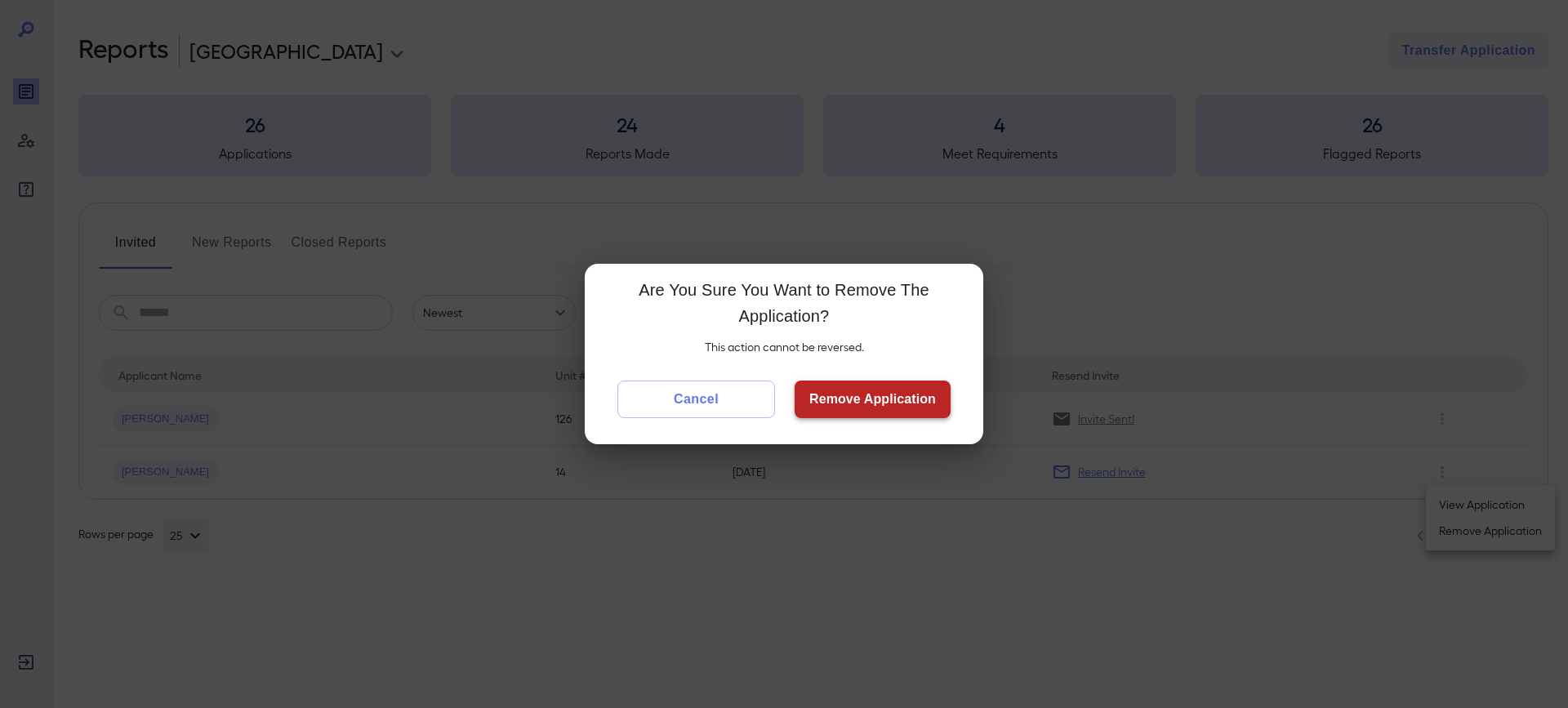
click at [897, 402] on button "Remove Application" at bounding box center [873, 398] width 156 height 38
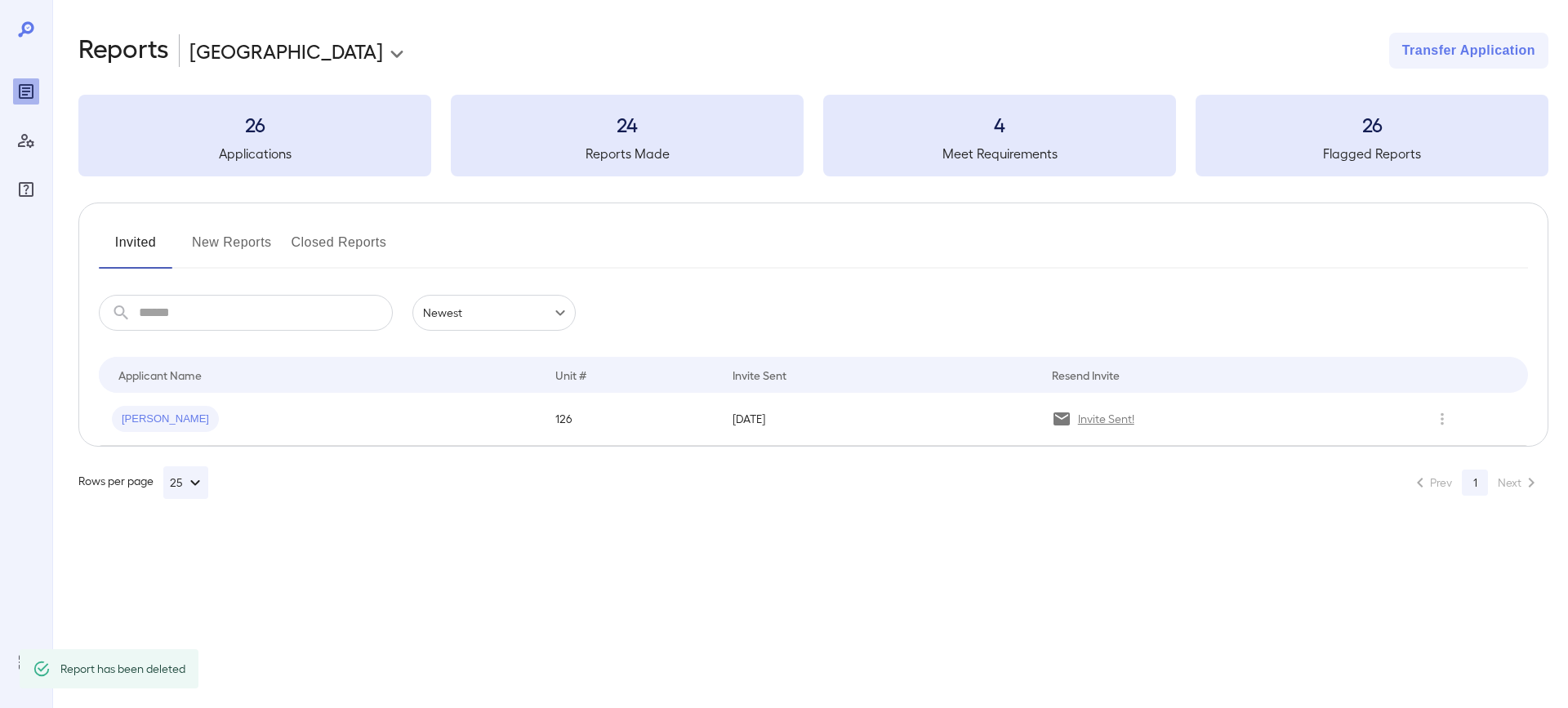
click at [229, 257] on button "New Reports" at bounding box center [232, 249] width 80 height 39
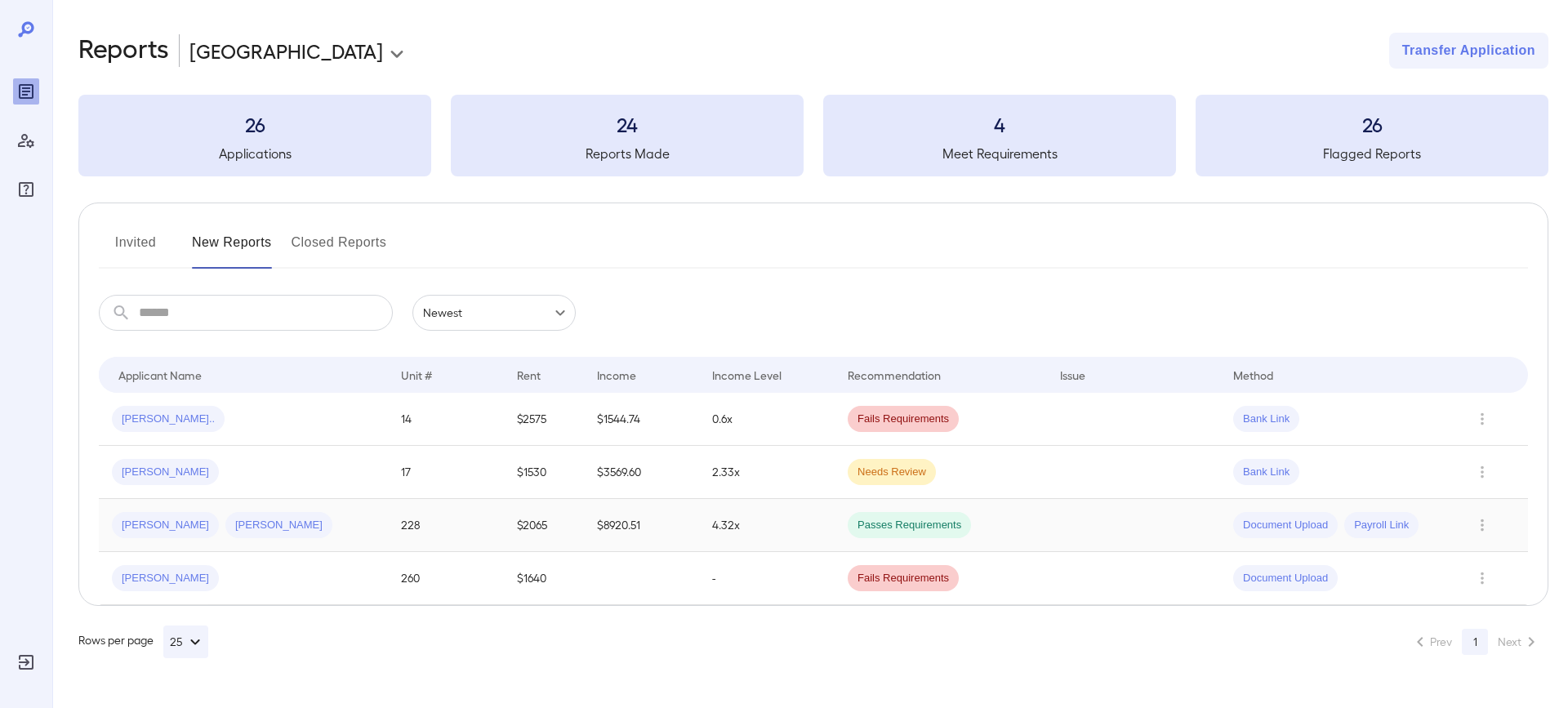
click at [332, 523] on div "[PERSON_NAME] [PERSON_NAME]" at bounding box center [244, 525] width 263 height 26
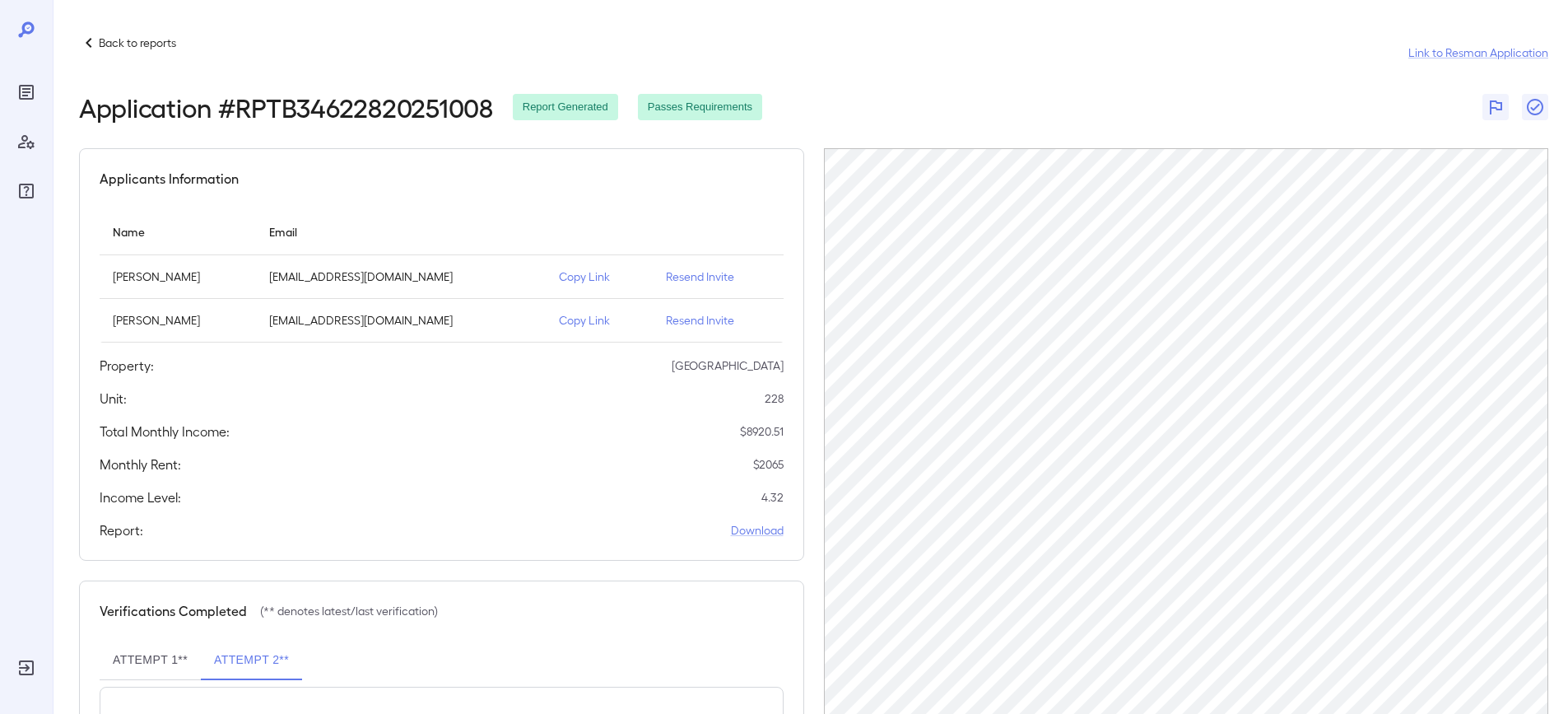
drag, startPoint x: 240, startPoint y: 325, endPoint x: 114, endPoint y: 327, distance: 126.0
click at [114, 327] on p "[PERSON_NAME]" at bounding box center [178, 321] width 130 height 17
copy p "[PERSON_NAME]"
drag, startPoint x: 149, startPoint y: 274, endPoint x: 102, endPoint y: 274, distance: 47.0
click at [102, 274] on td "[PERSON_NAME]" at bounding box center [178, 277] width 156 height 44
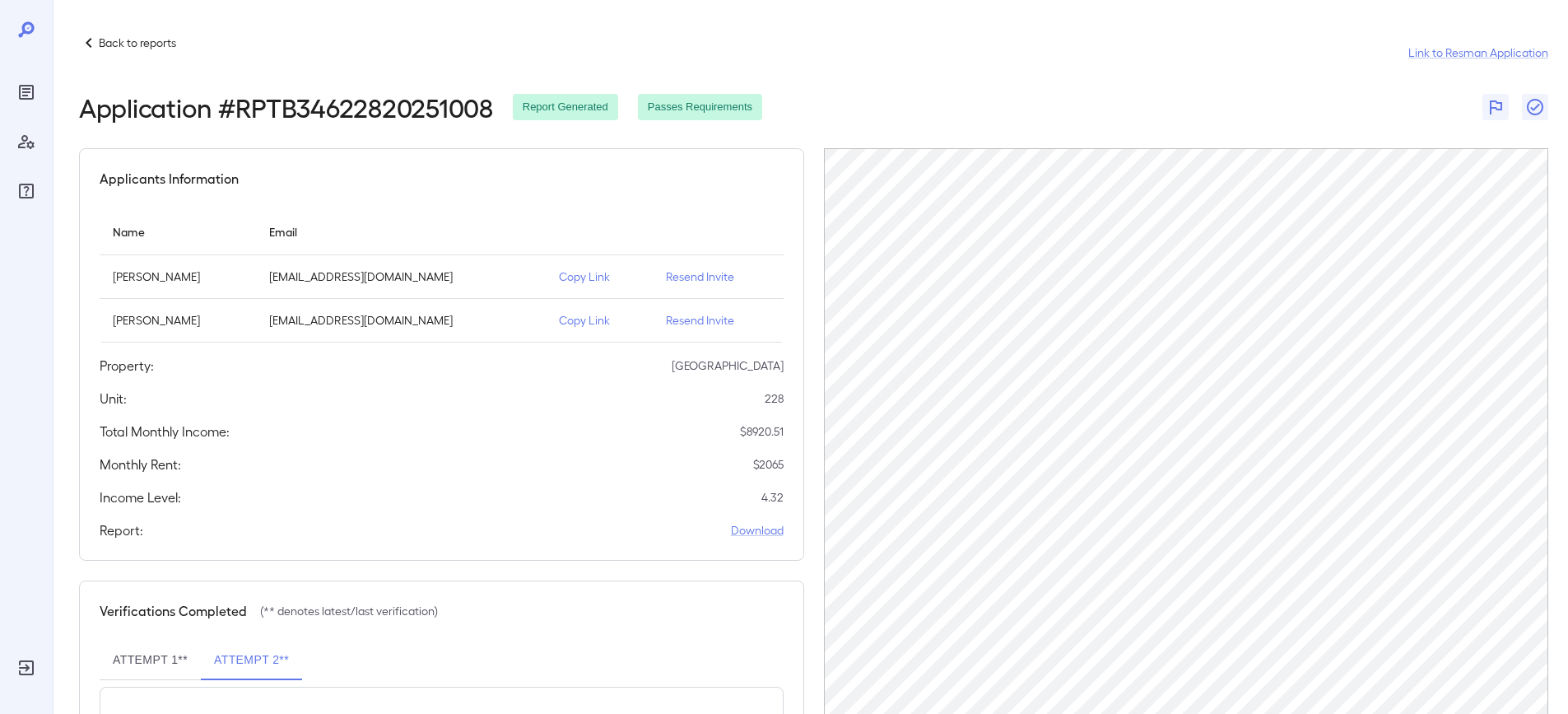
copy p "[PERSON_NAME]"
click at [112, 37] on p "Back to reports" at bounding box center [137, 43] width 78 height 17
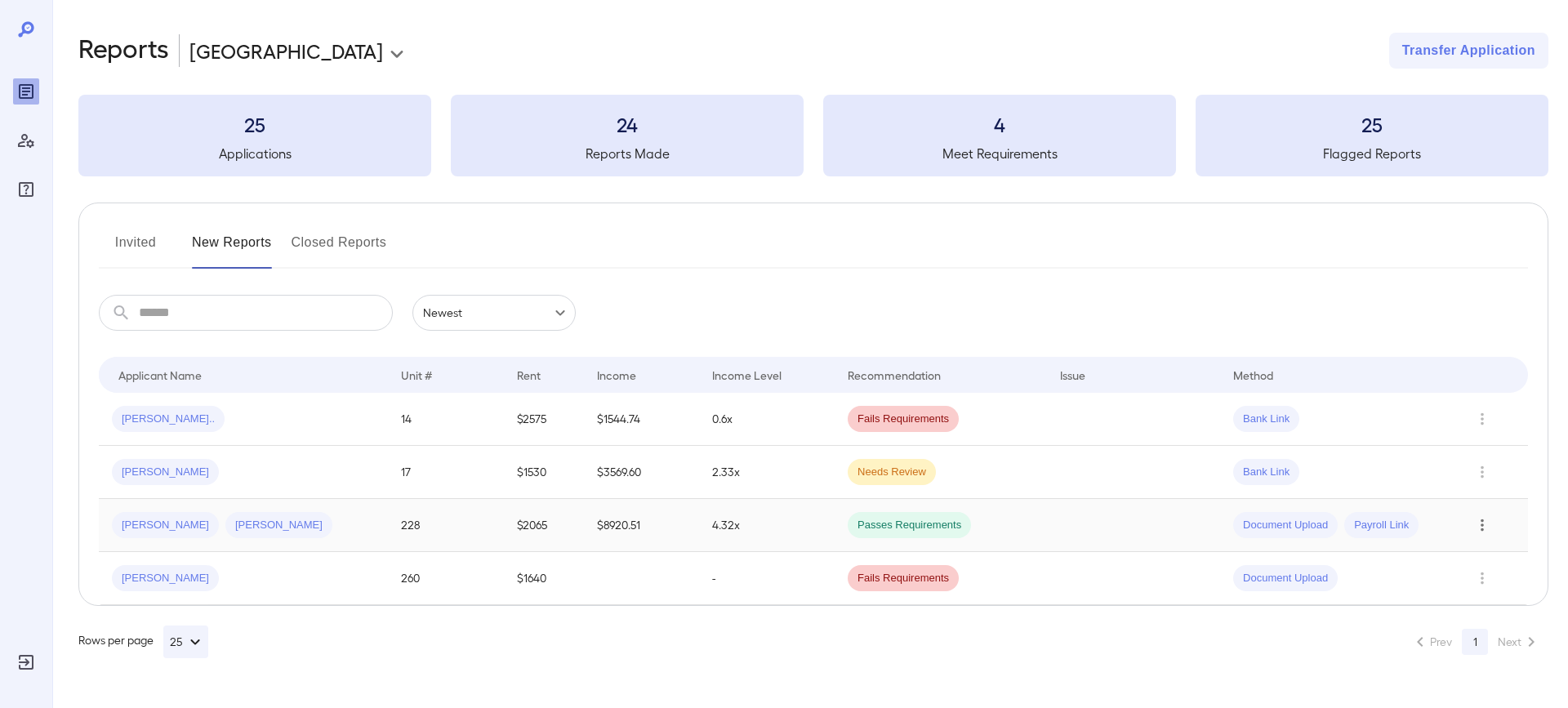
click at [1484, 529] on icon "Row Actions" at bounding box center [1484, 525] width 4 height 12
click at [1484, 638] on li "Close Report" at bounding box center [1490, 636] width 129 height 26
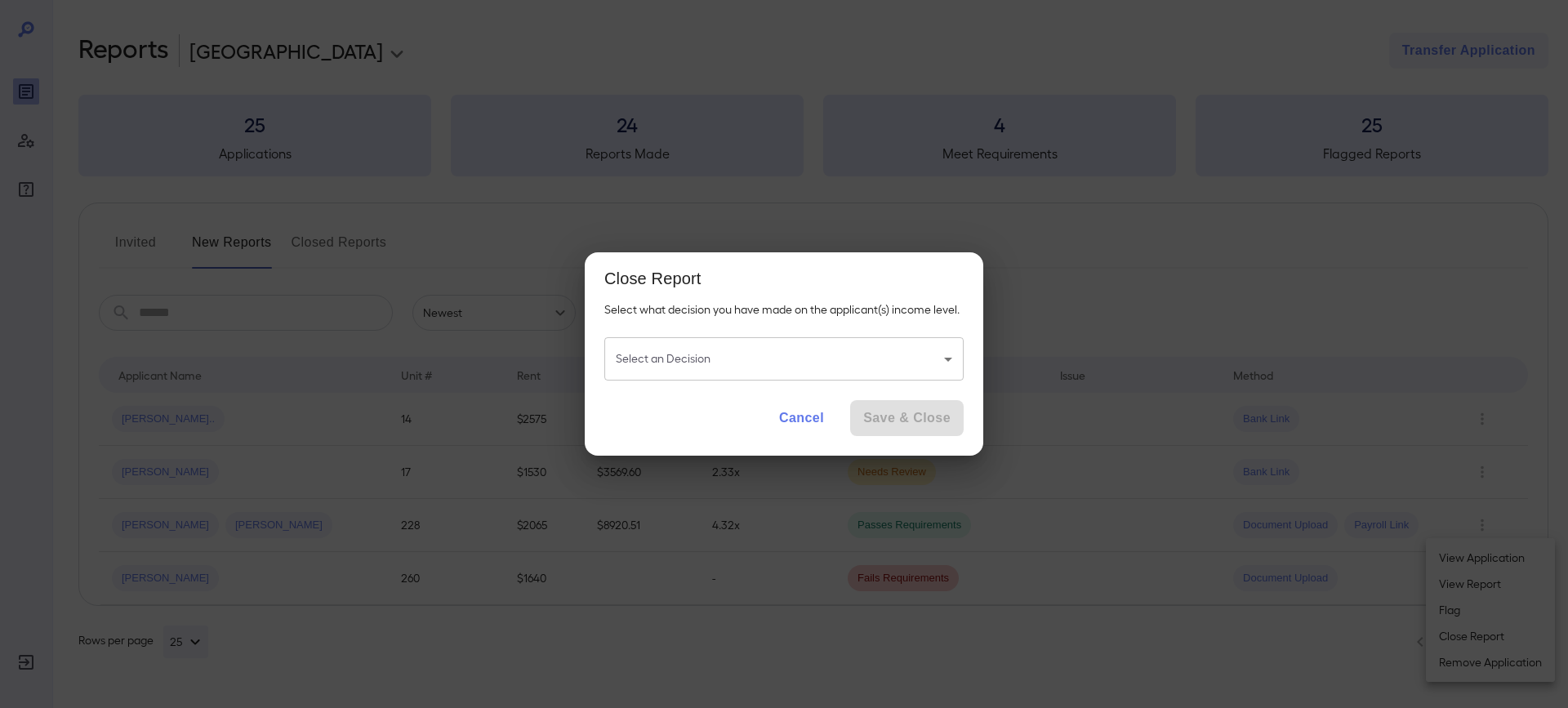
click at [918, 363] on body "**********" at bounding box center [784, 354] width 1568 height 708
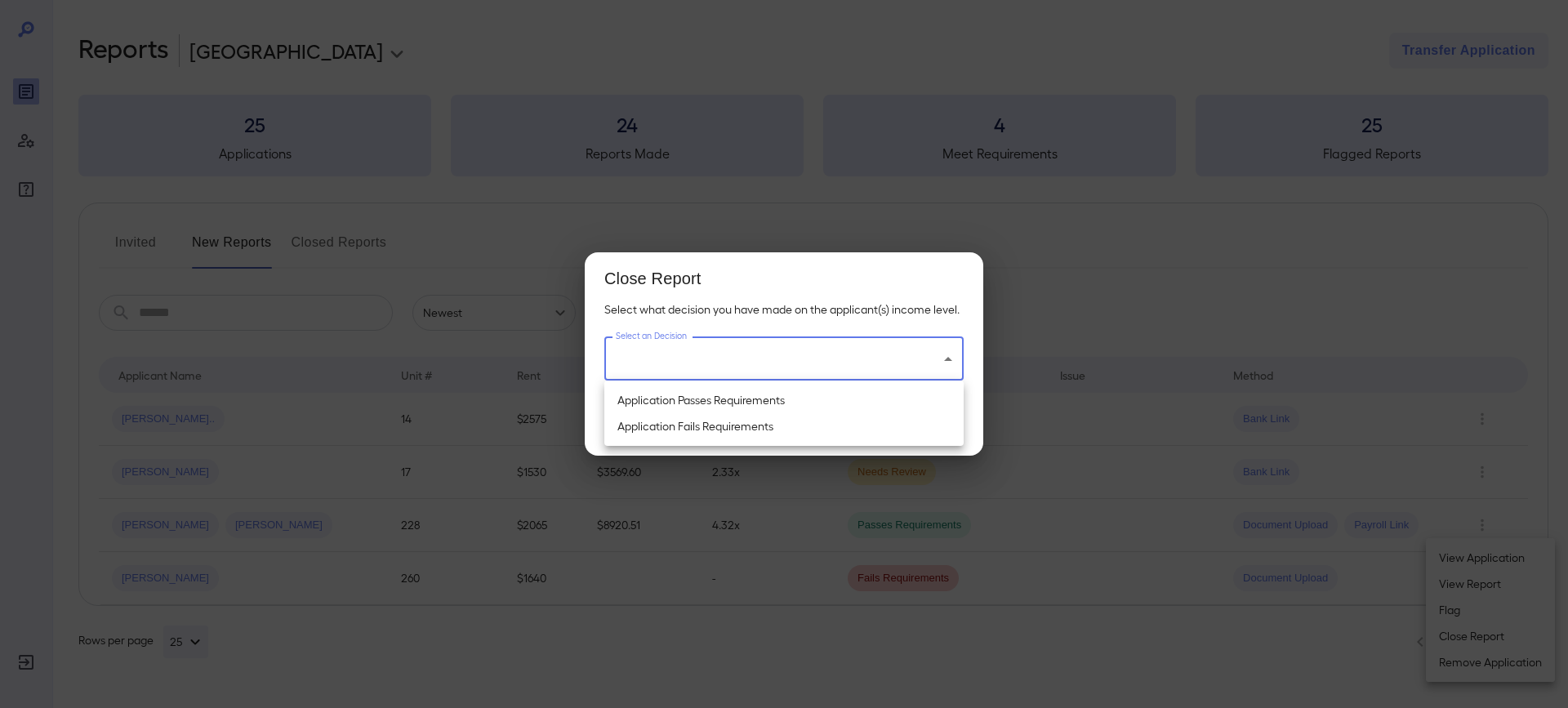
click at [737, 398] on li "Application Passes Requirements" at bounding box center [784, 400] width 360 height 26
type input "**********"
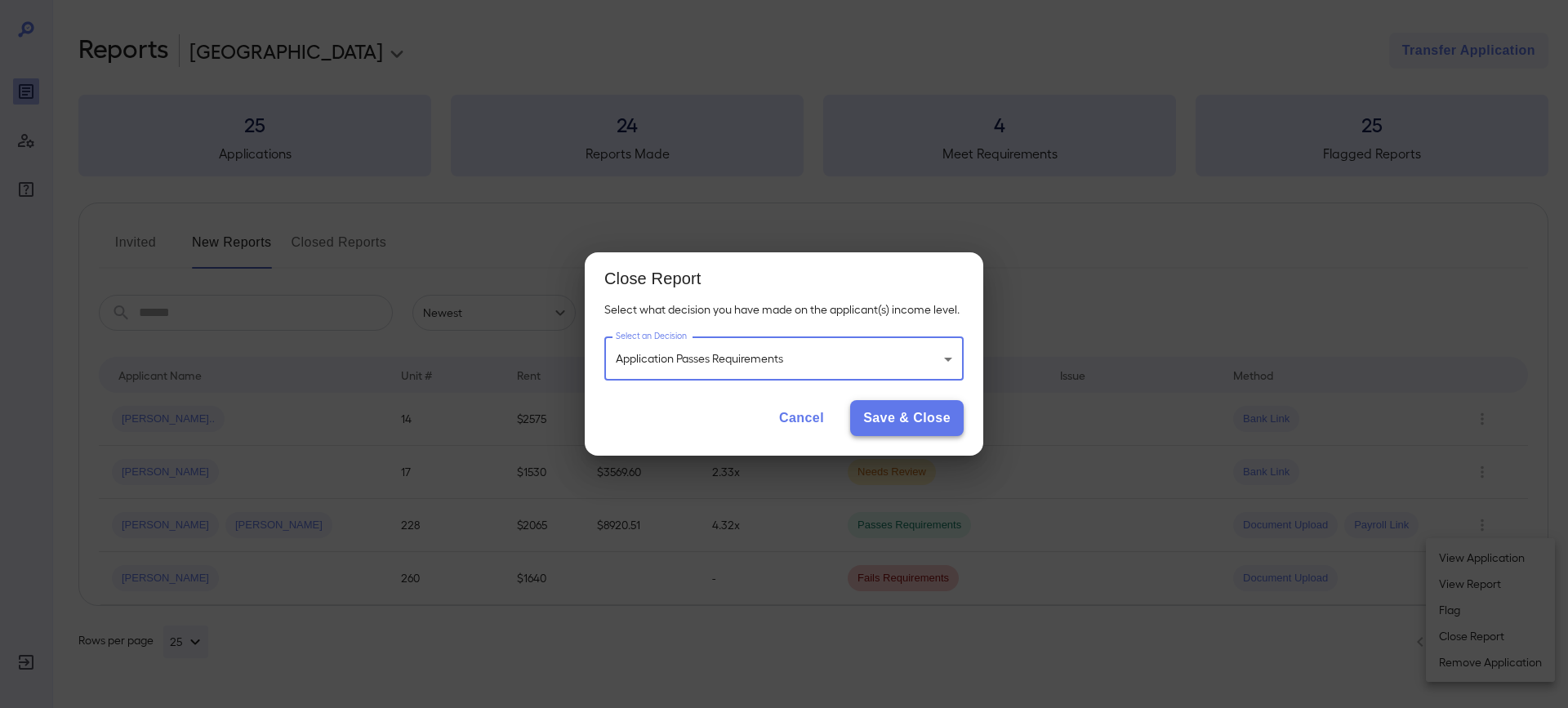
click at [904, 420] on button "Save & Close" at bounding box center [907, 418] width 113 height 36
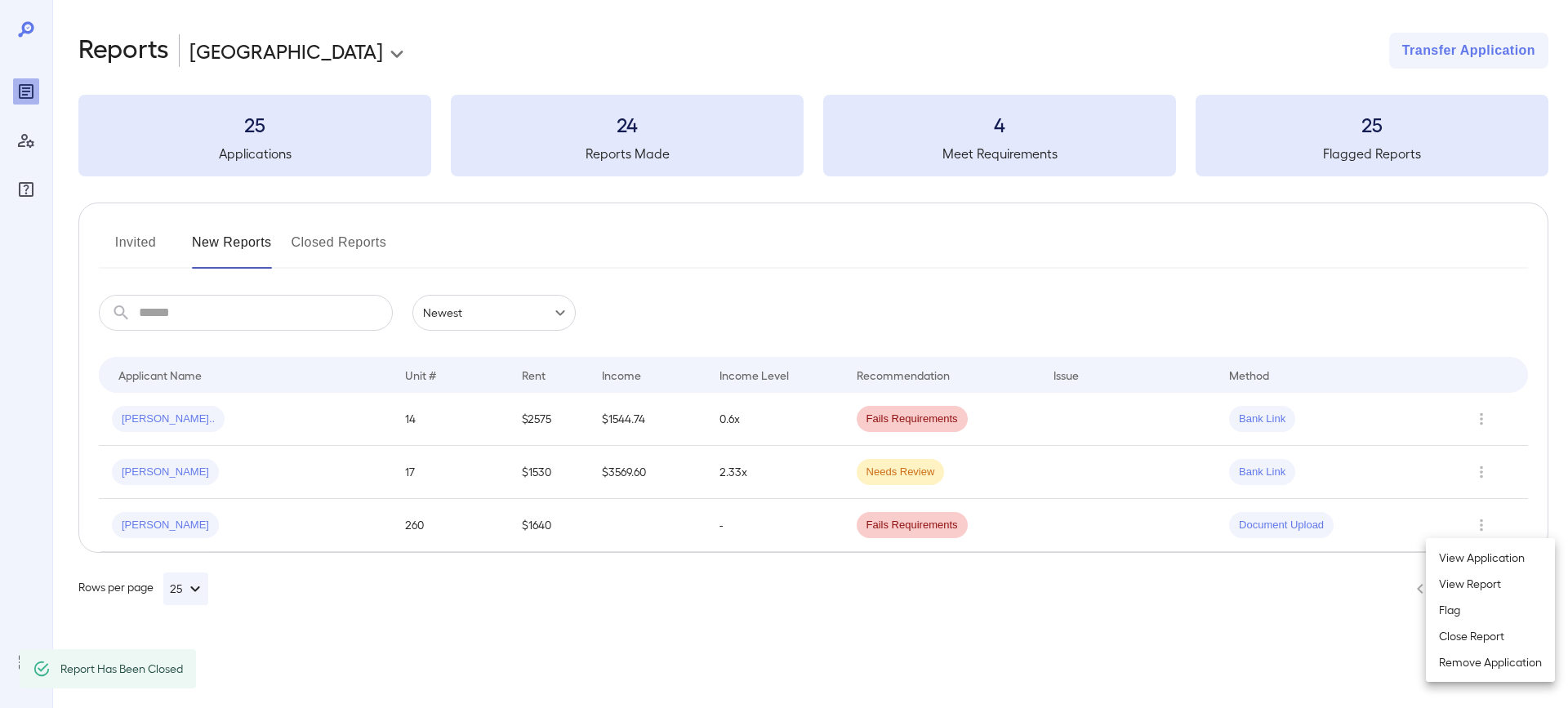
click at [165, 474] on div at bounding box center [784, 354] width 1568 height 708
click at [236, 472] on div "[PERSON_NAME]" at bounding box center [246, 472] width 267 height 26
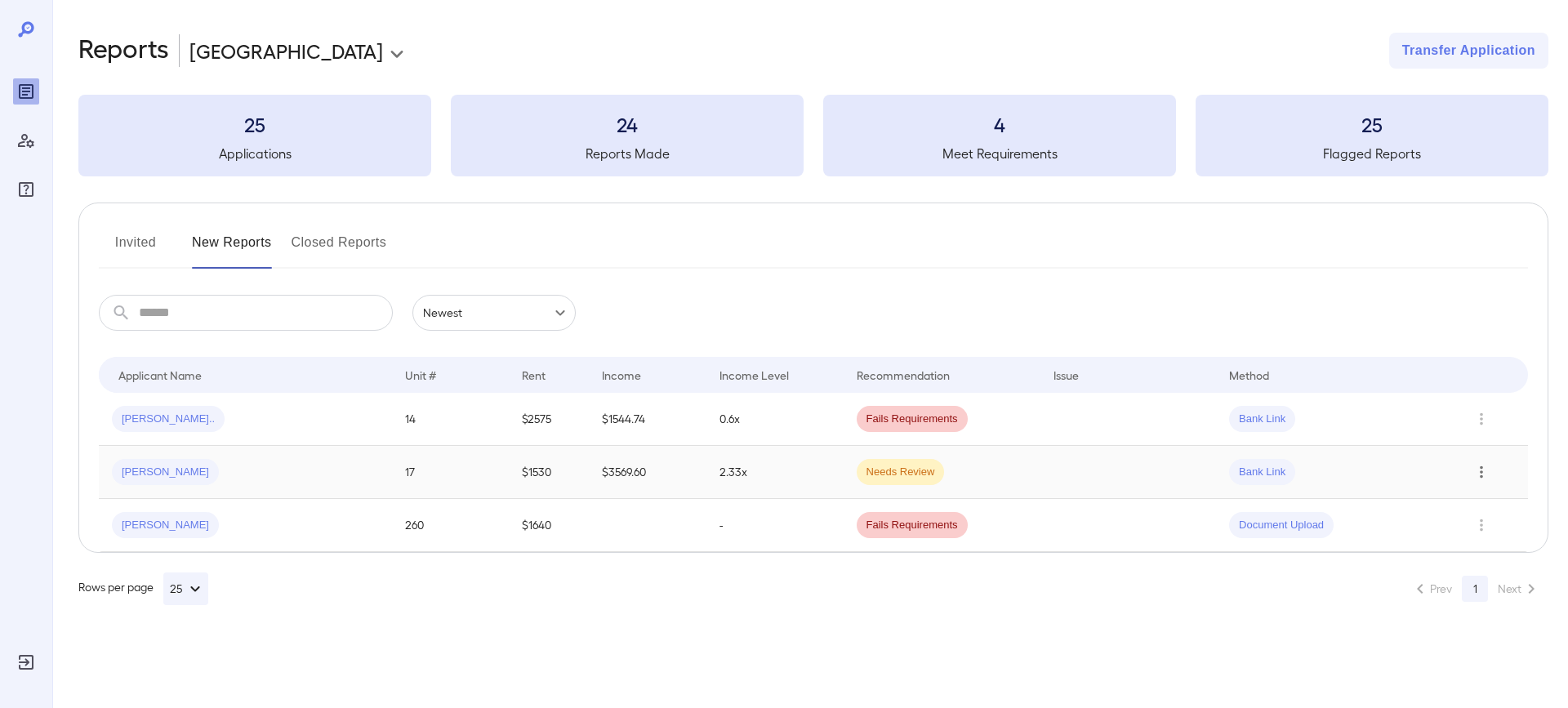
click at [1474, 473] on icon "Row Actions" at bounding box center [1481, 472] width 18 height 19
click at [1451, 589] on li "Close Report" at bounding box center [1490, 583] width 129 height 26
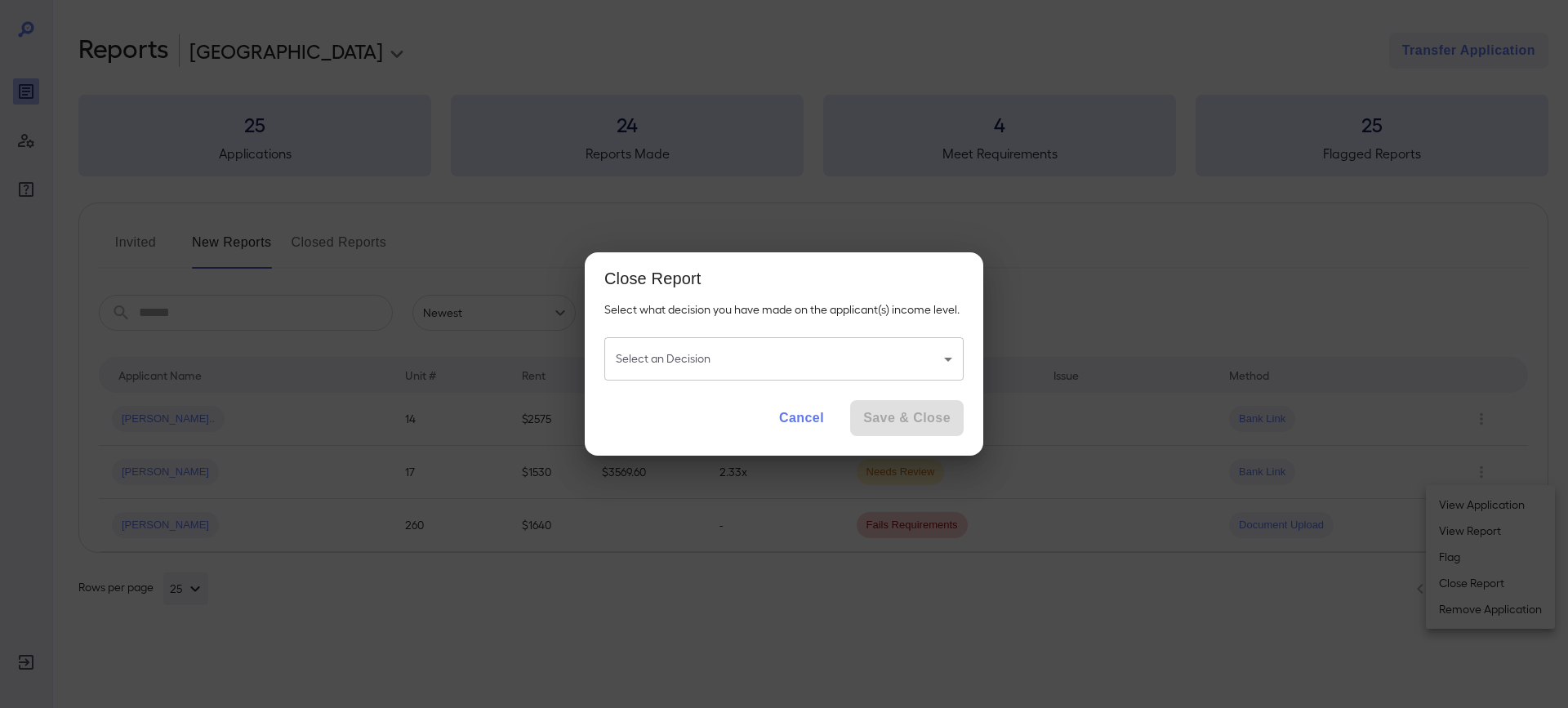
click at [841, 359] on body "**********" at bounding box center [784, 354] width 1568 height 708
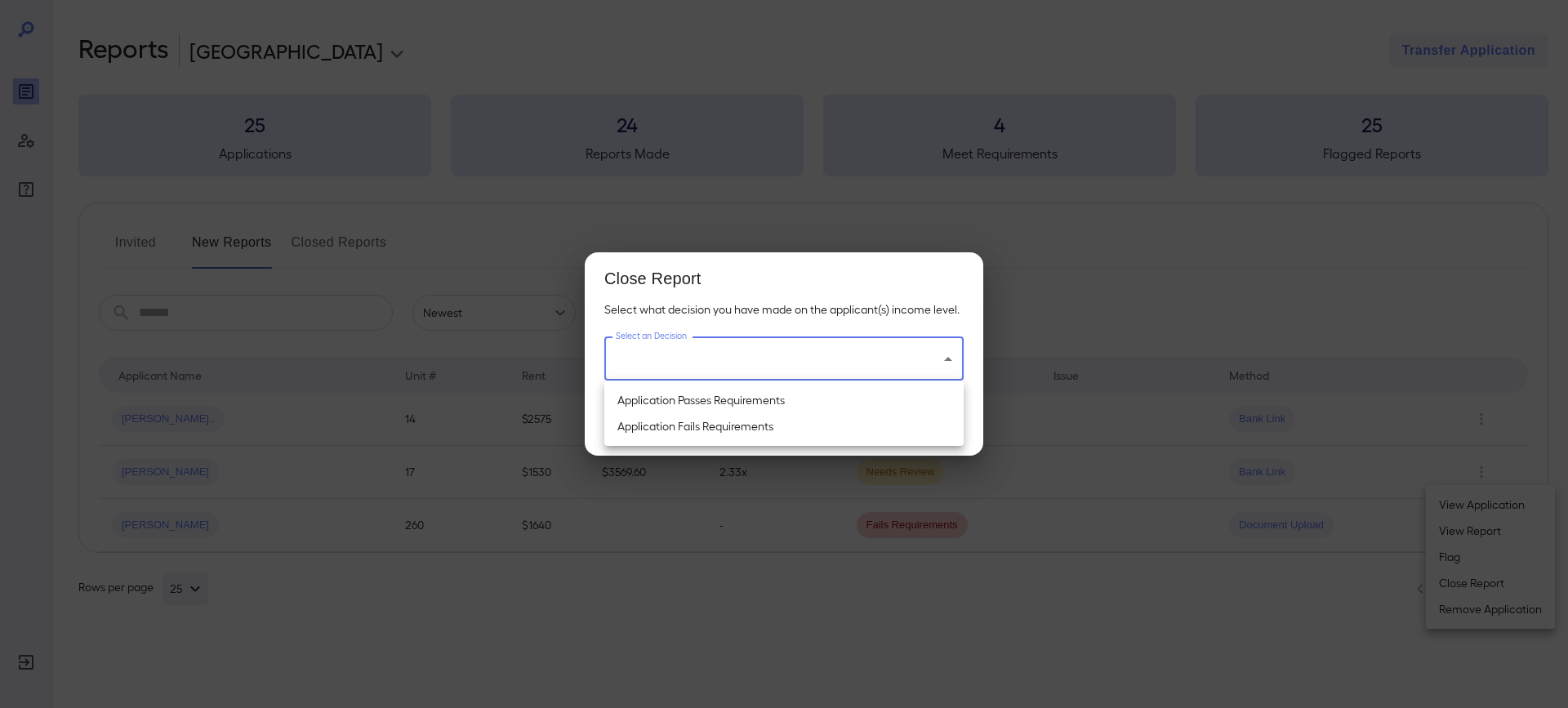
click at [723, 400] on li "Application Passes Requirements" at bounding box center [784, 400] width 360 height 26
type input "**********"
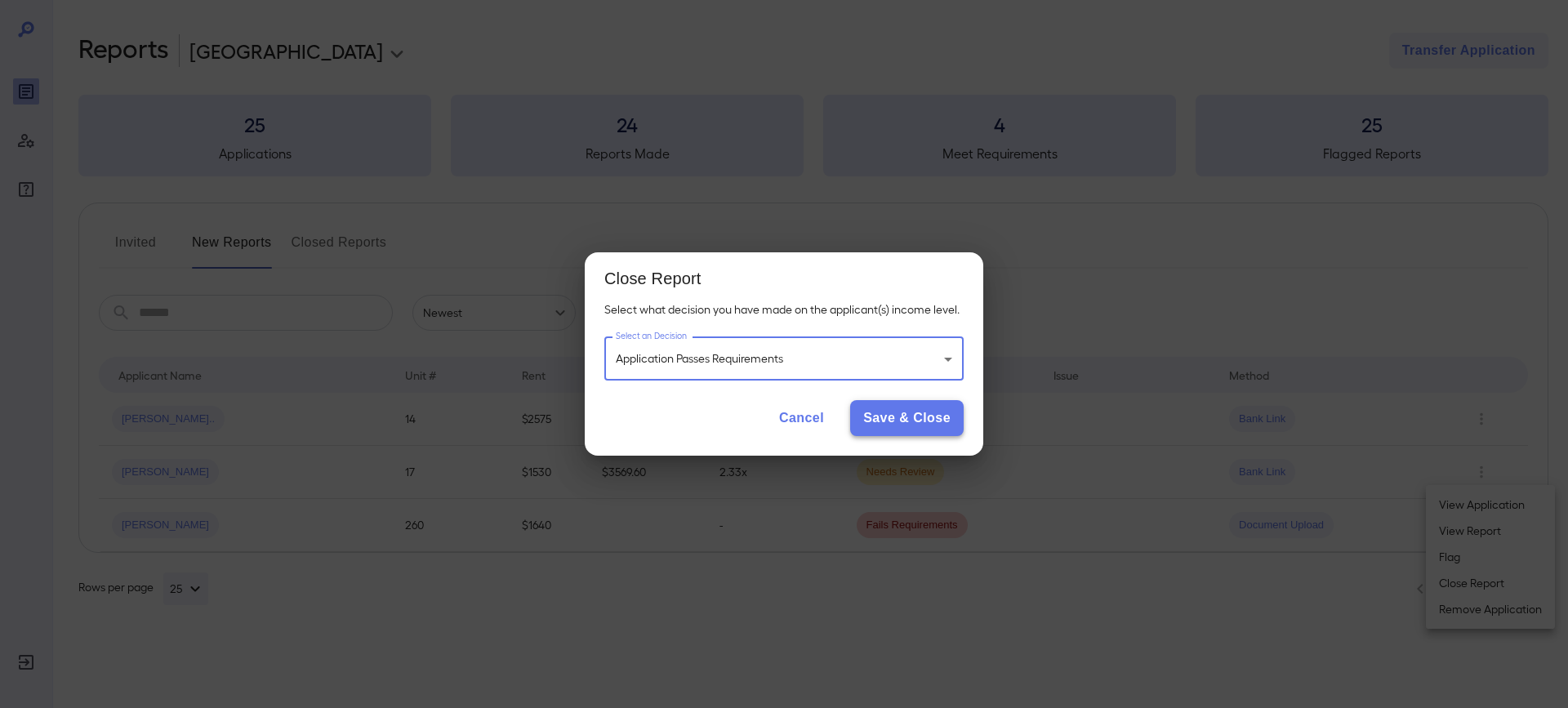
click at [877, 429] on button "Save & Close" at bounding box center [907, 418] width 113 height 36
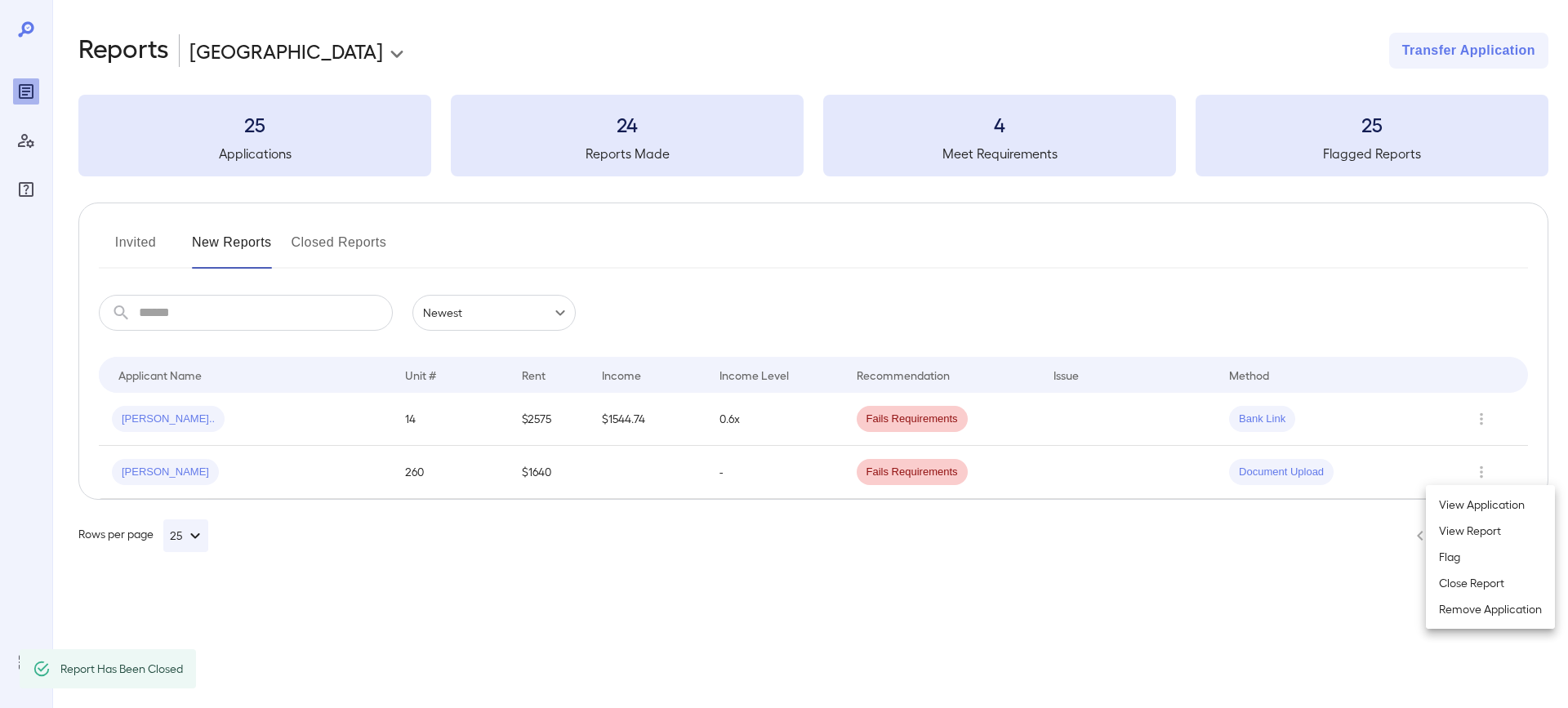
click at [267, 411] on div at bounding box center [784, 354] width 1568 height 708
click at [161, 419] on span "[PERSON_NAME].." at bounding box center [169, 419] width 113 height 16
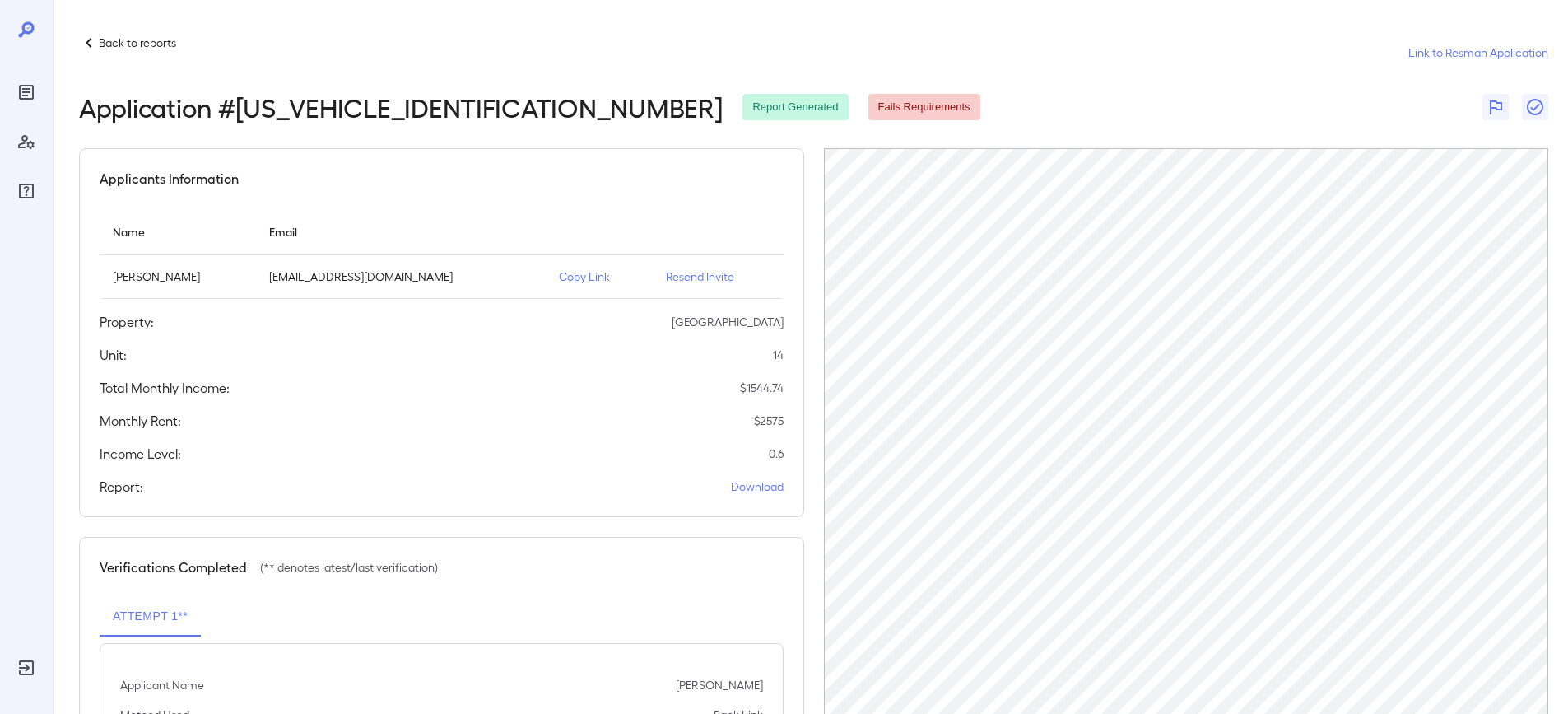
click at [160, 38] on p "Back to reports" at bounding box center [137, 43] width 78 height 17
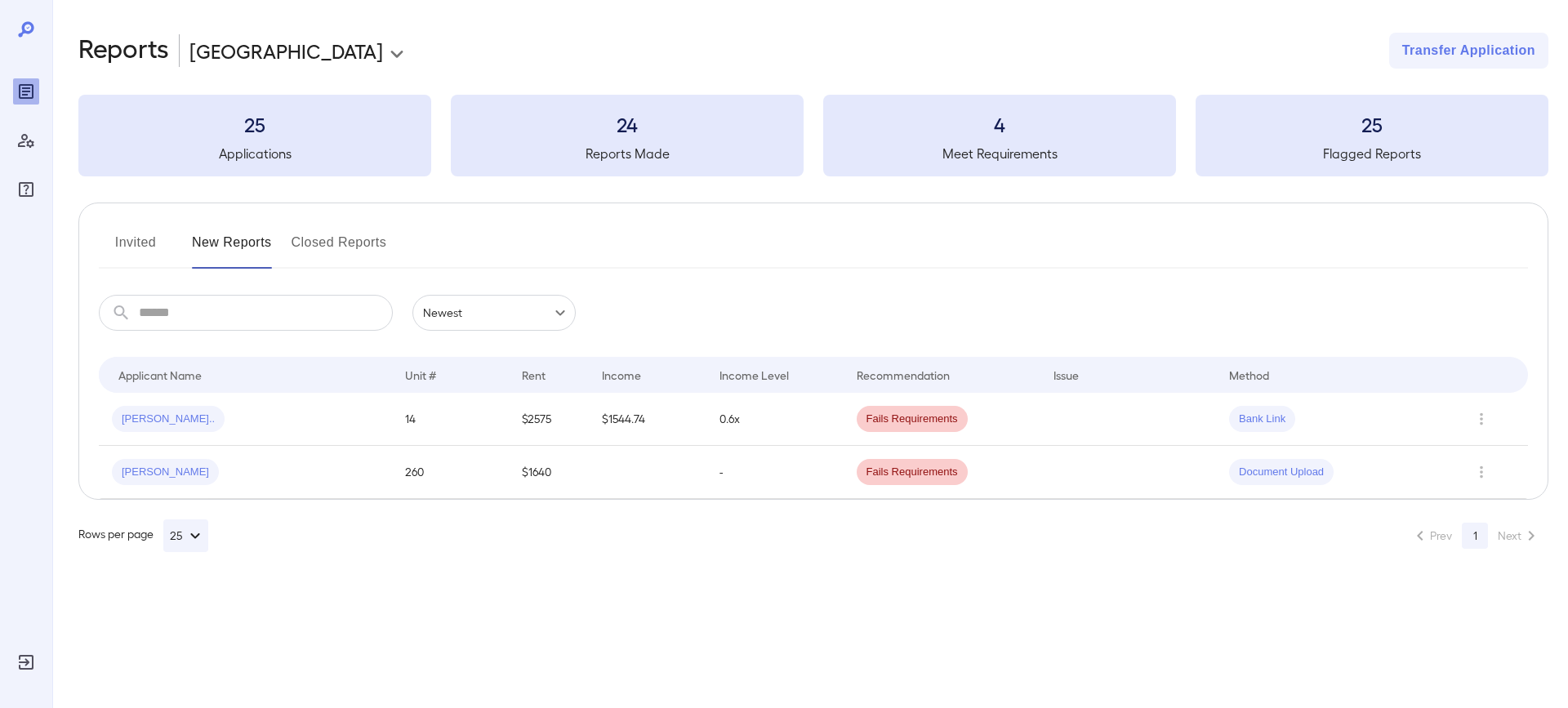
click at [135, 249] on button "Invited" at bounding box center [135, 249] width 73 height 39
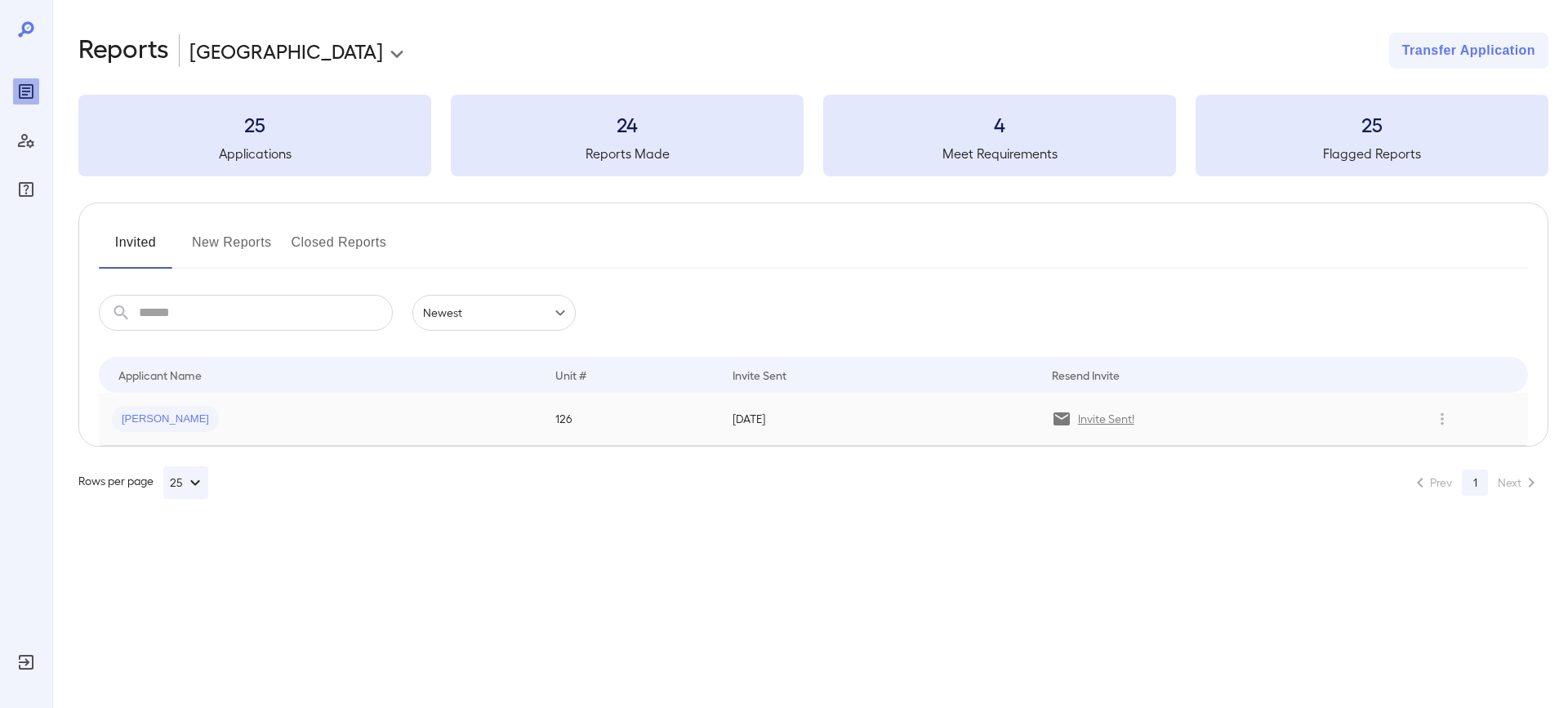
click at [356, 434] on td "[PERSON_NAME]" at bounding box center [321, 419] width 443 height 53
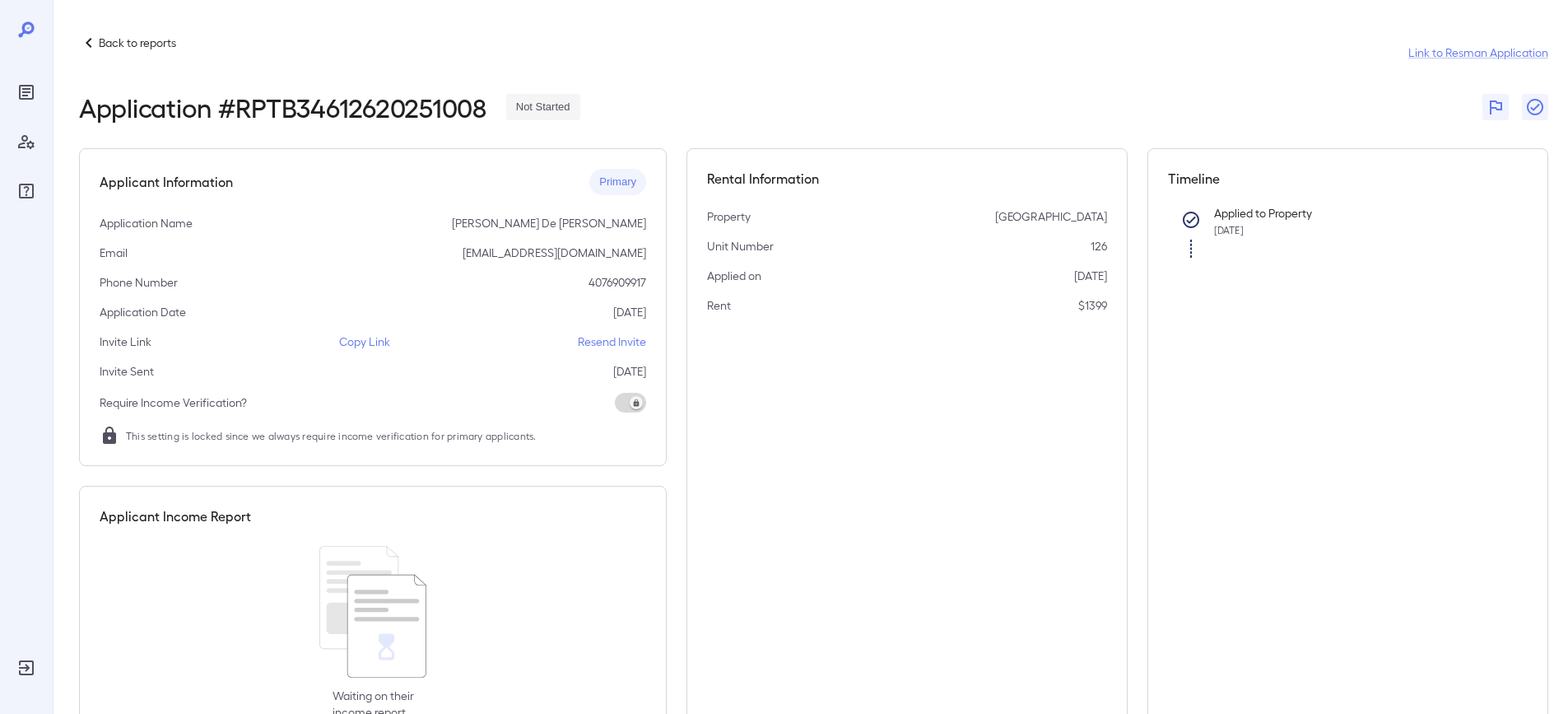
click at [113, 38] on p "Back to reports" at bounding box center [137, 43] width 78 height 17
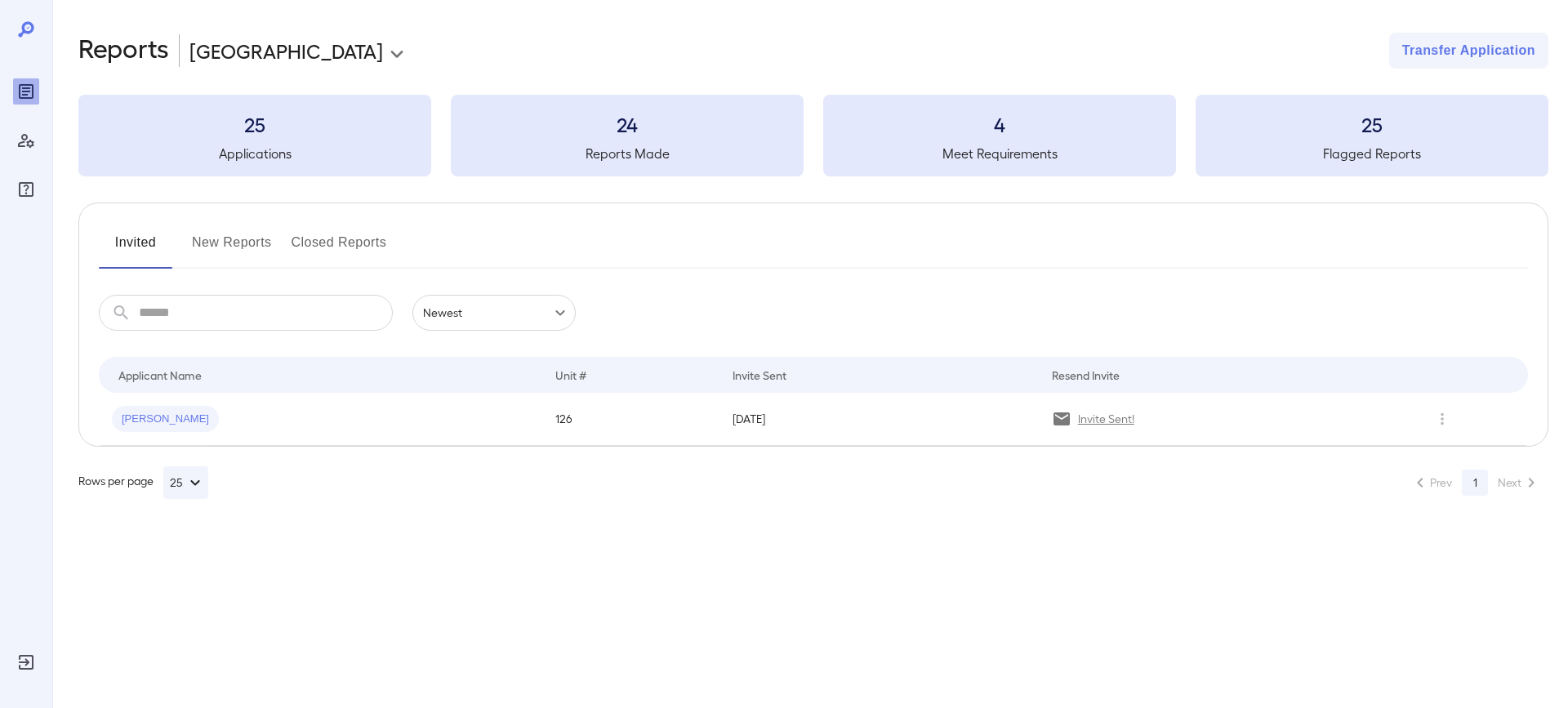
click at [385, 542] on div "**********" at bounding box center [784, 354] width 1568 height 708
click at [477, 538] on div "**********" at bounding box center [784, 354] width 1568 height 708
